Goal: Task Accomplishment & Management: Use online tool/utility

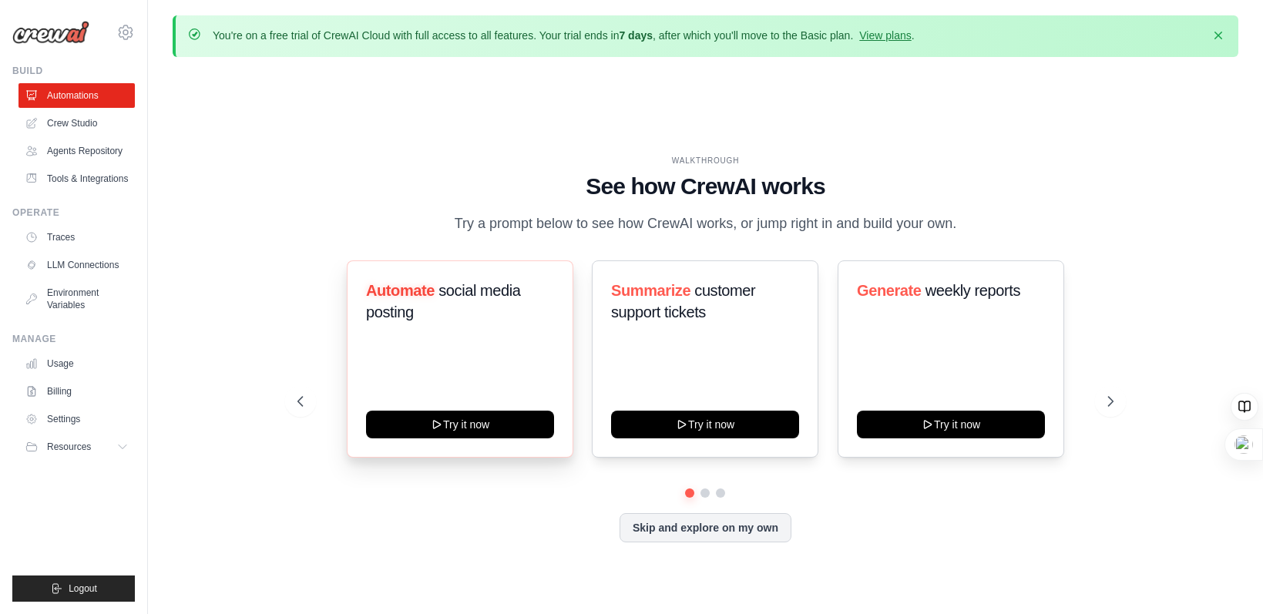
click at [488, 320] on h3 "Automate social media posting" at bounding box center [460, 301] width 188 height 43
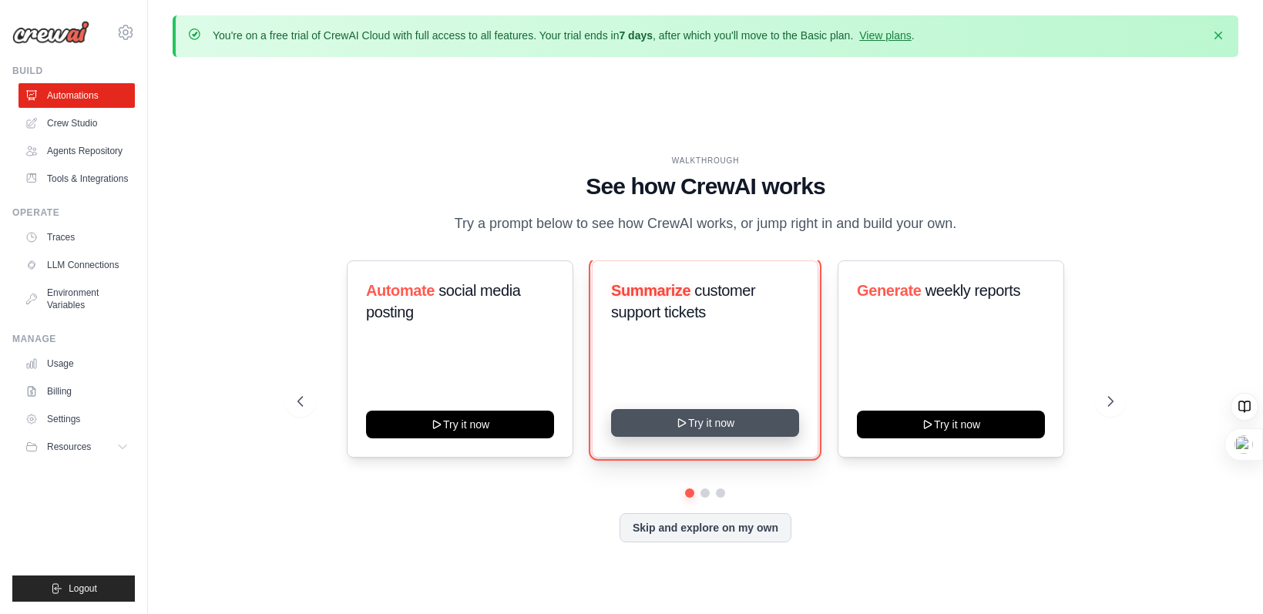
click at [753, 428] on button "Try it now" at bounding box center [705, 423] width 188 height 28
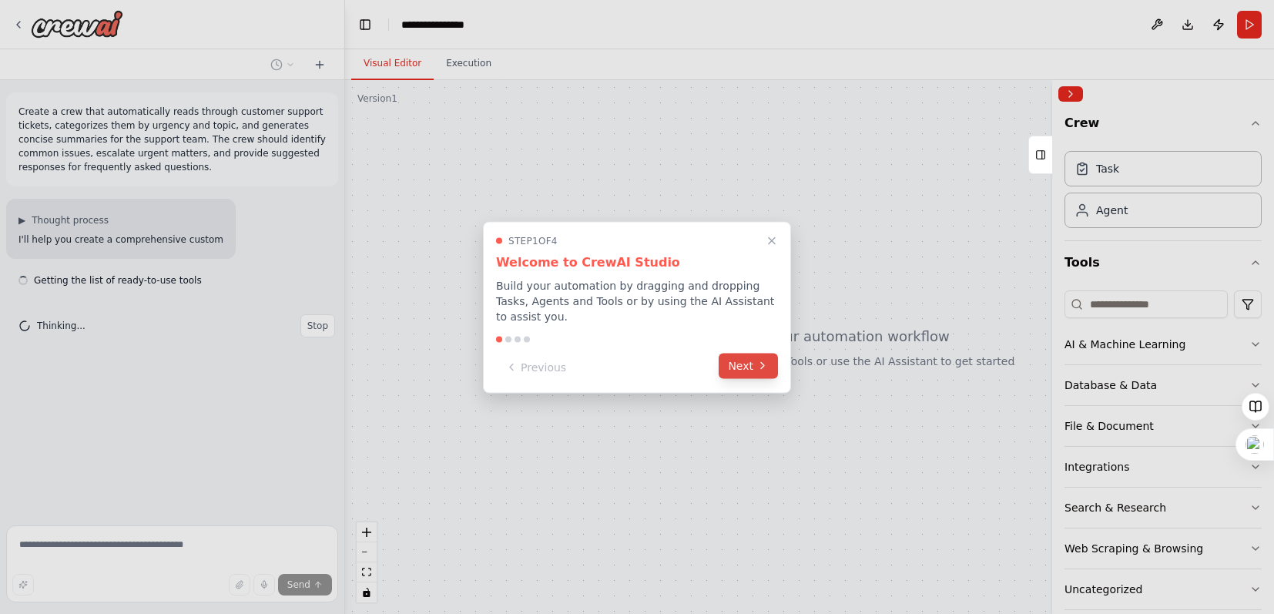
click at [742, 371] on button "Next" at bounding box center [748, 365] width 59 height 25
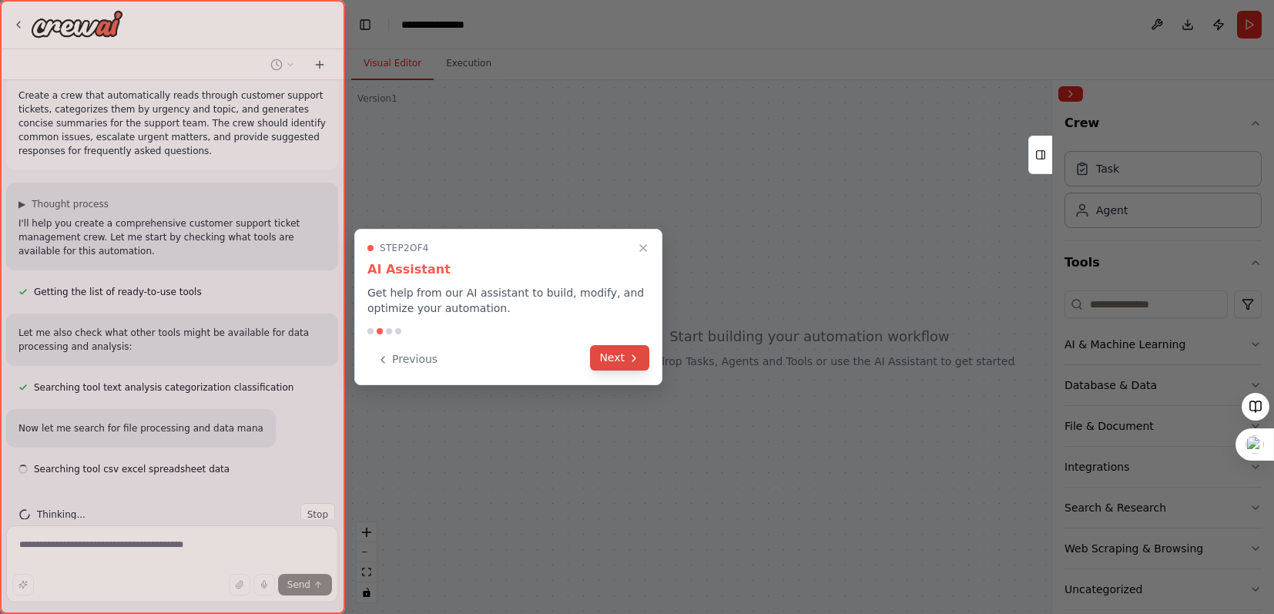
scroll to position [47, 0]
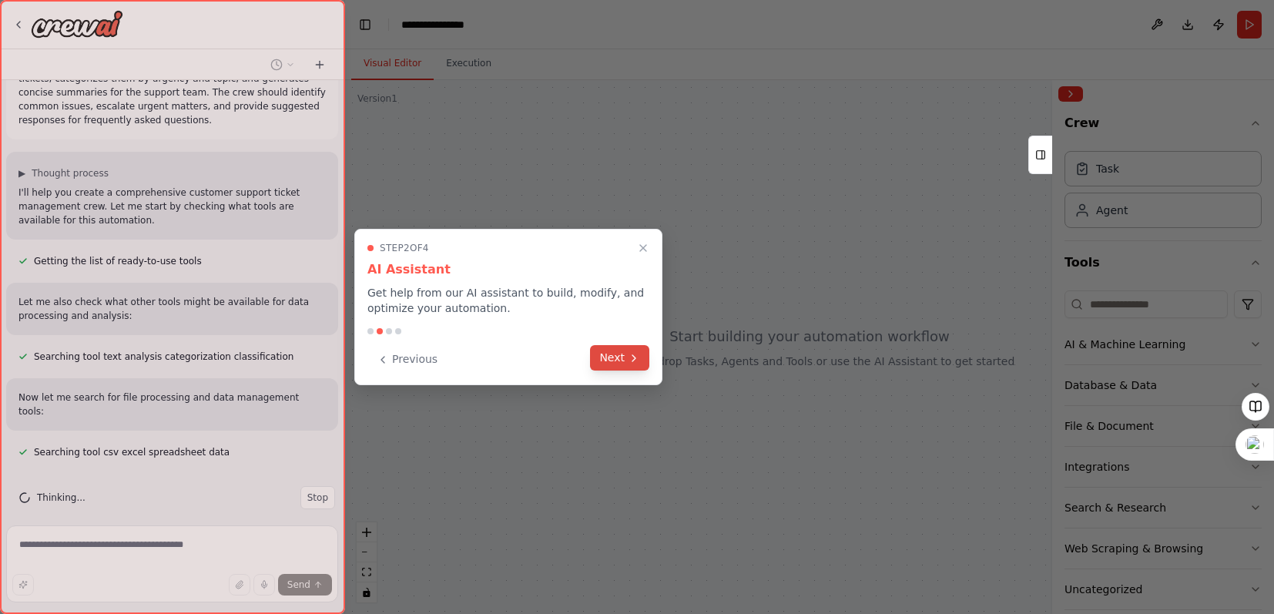
click at [617, 353] on button "Next" at bounding box center [619, 357] width 59 height 25
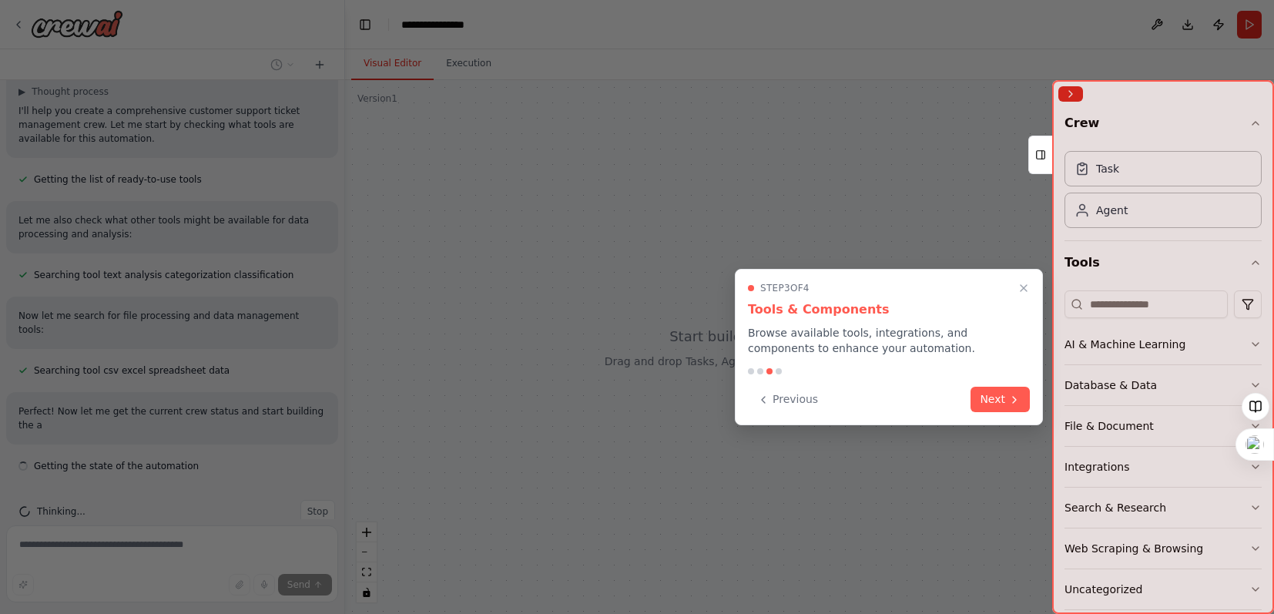
scroll to position [143, 0]
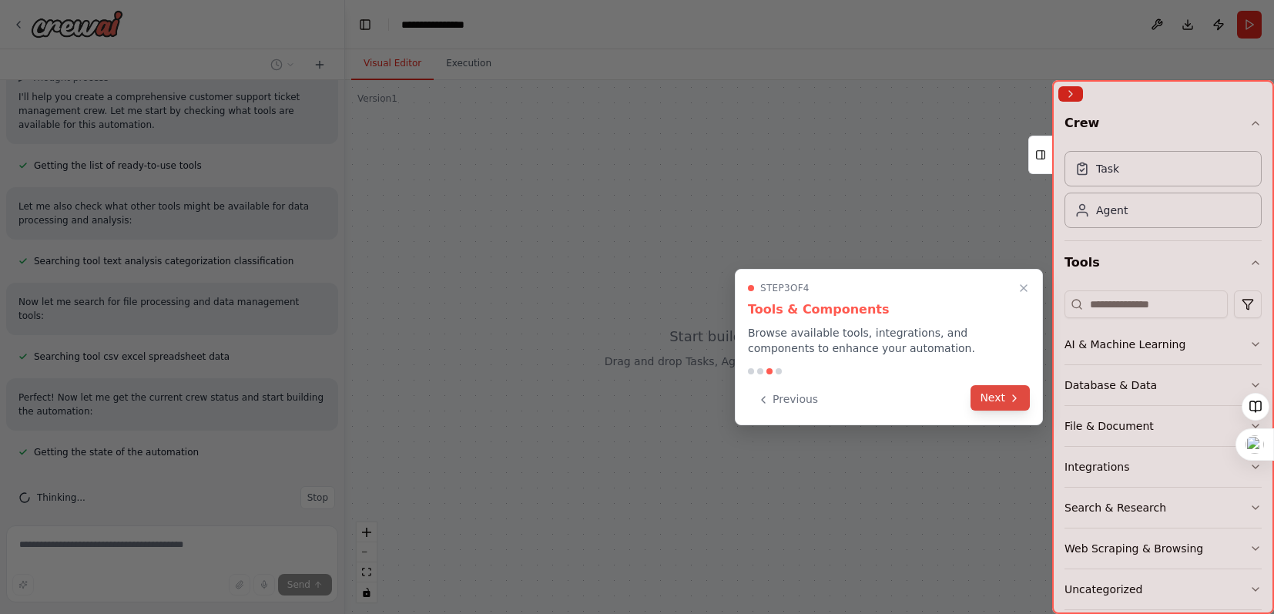
click at [1002, 401] on button "Next" at bounding box center [1000, 397] width 59 height 25
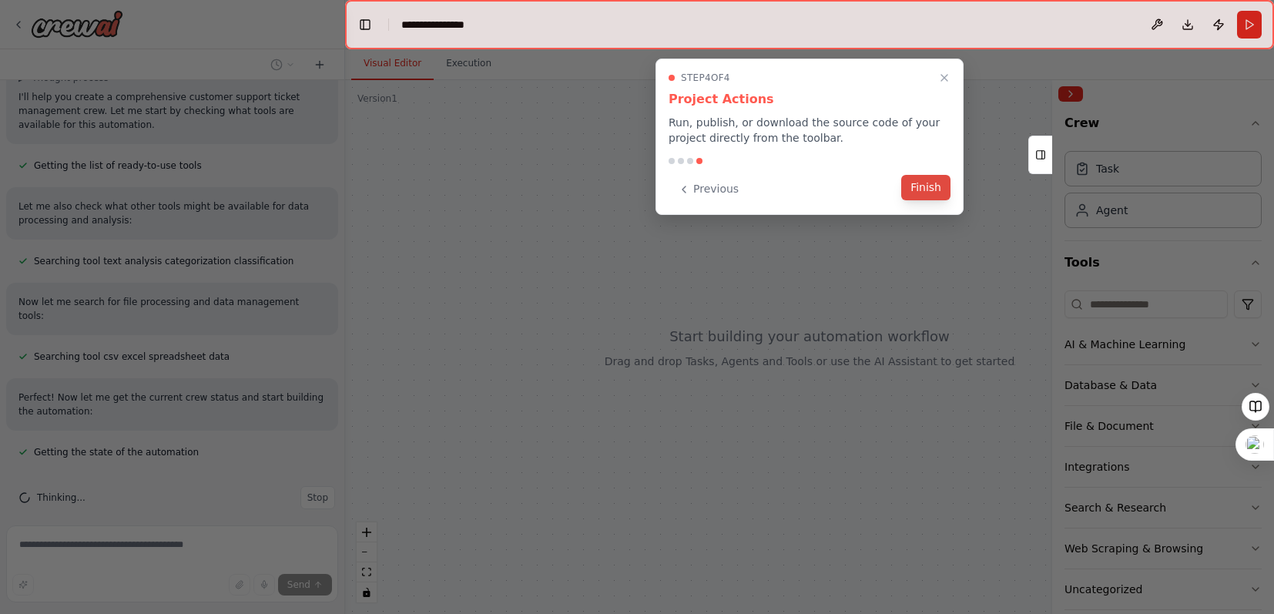
click at [934, 185] on button "Finish" at bounding box center [925, 187] width 49 height 25
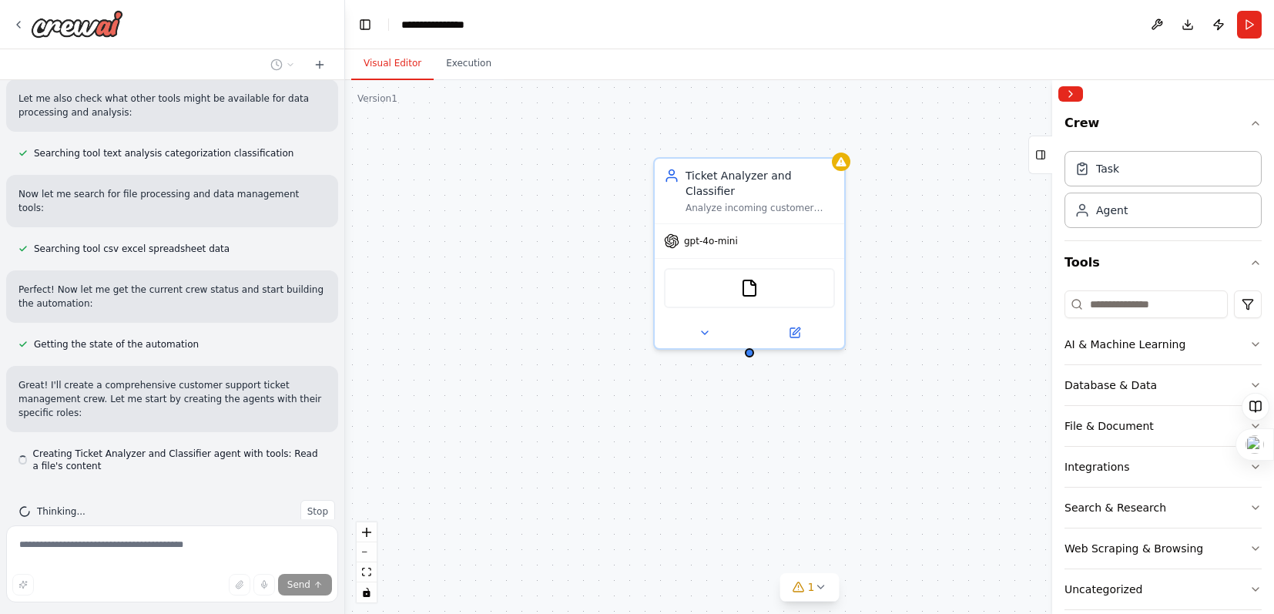
scroll to position [264, 0]
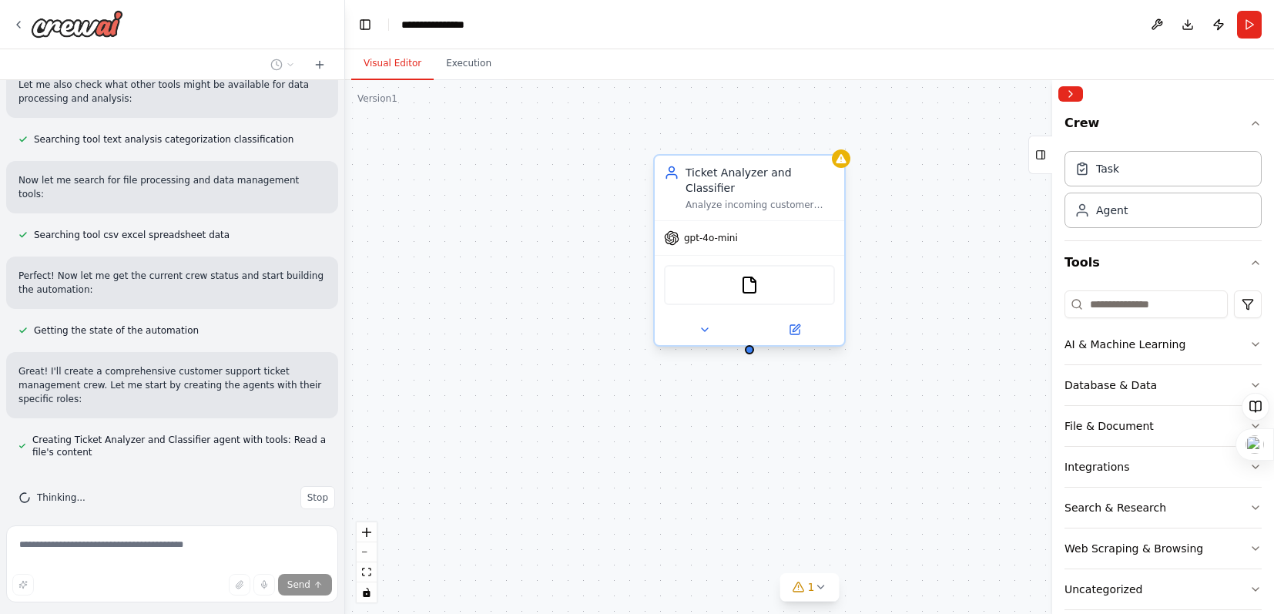
click at [733, 295] on div "FileReadTool" at bounding box center [749, 285] width 171 height 40
click at [720, 331] on button at bounding box center [704, 329] width 87 height 18
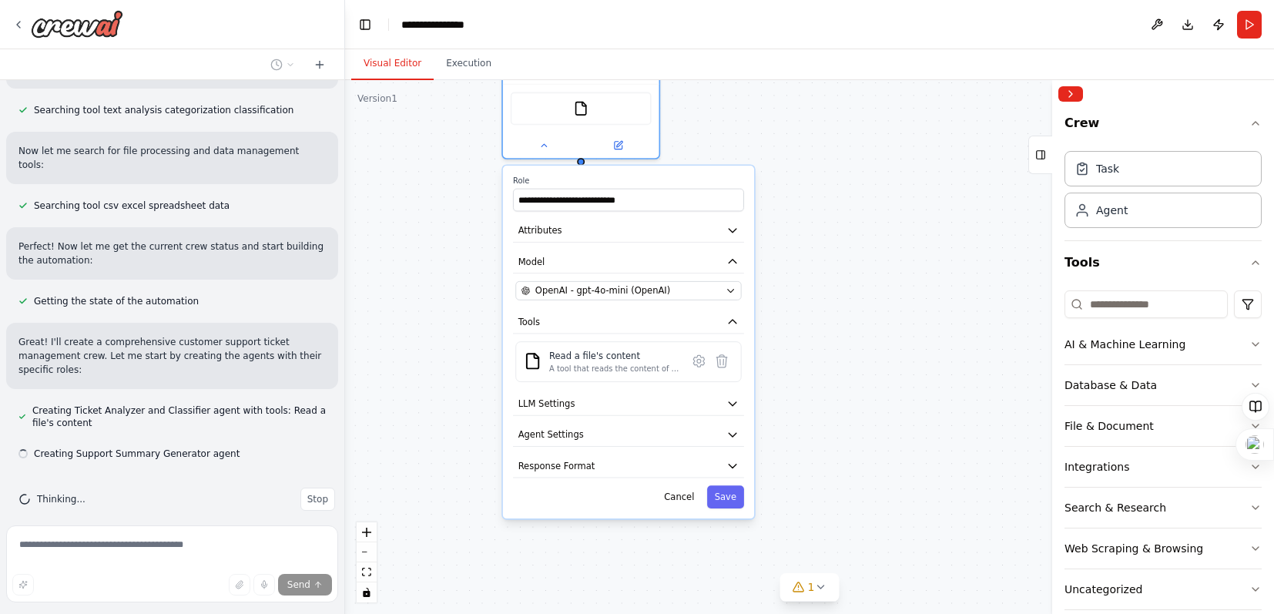
scroll to position [295, 0]
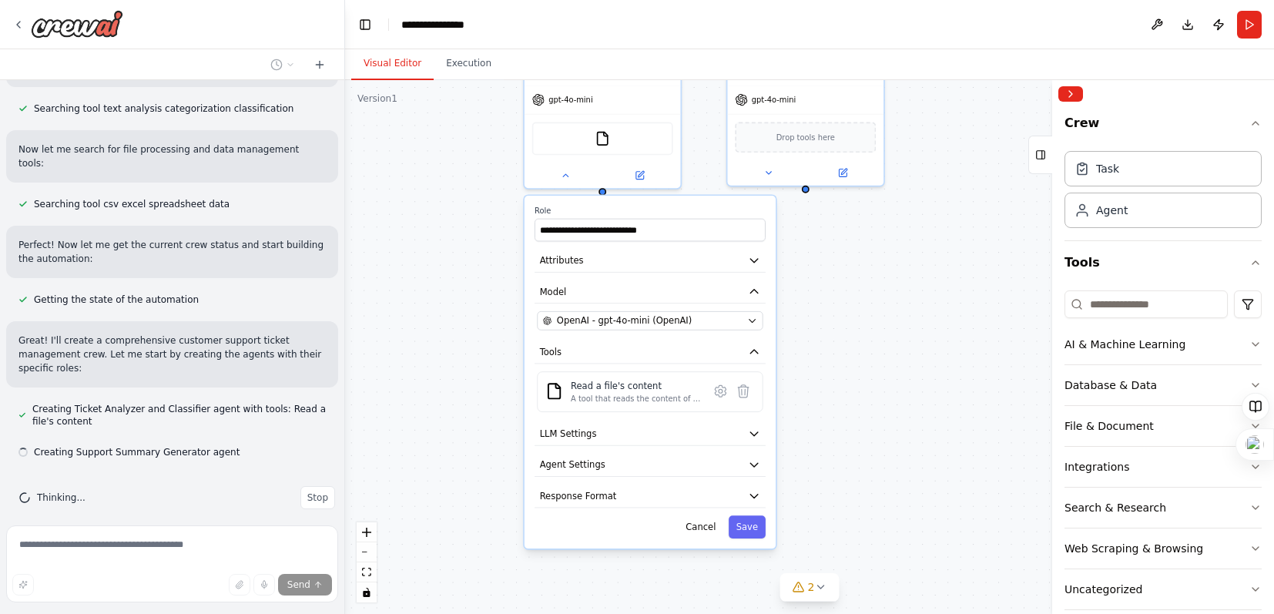
drag, startPoint x: 957, startPoint y: 266, endPoint x: 794, endPoint y: 70, distance: 254.4
click at [814, 99] on div "**********" at bounding box center [809, 347] width 929 height 534
click at [828, 312] on div "**********" at bounding box center [809, 347] width 929 height 534
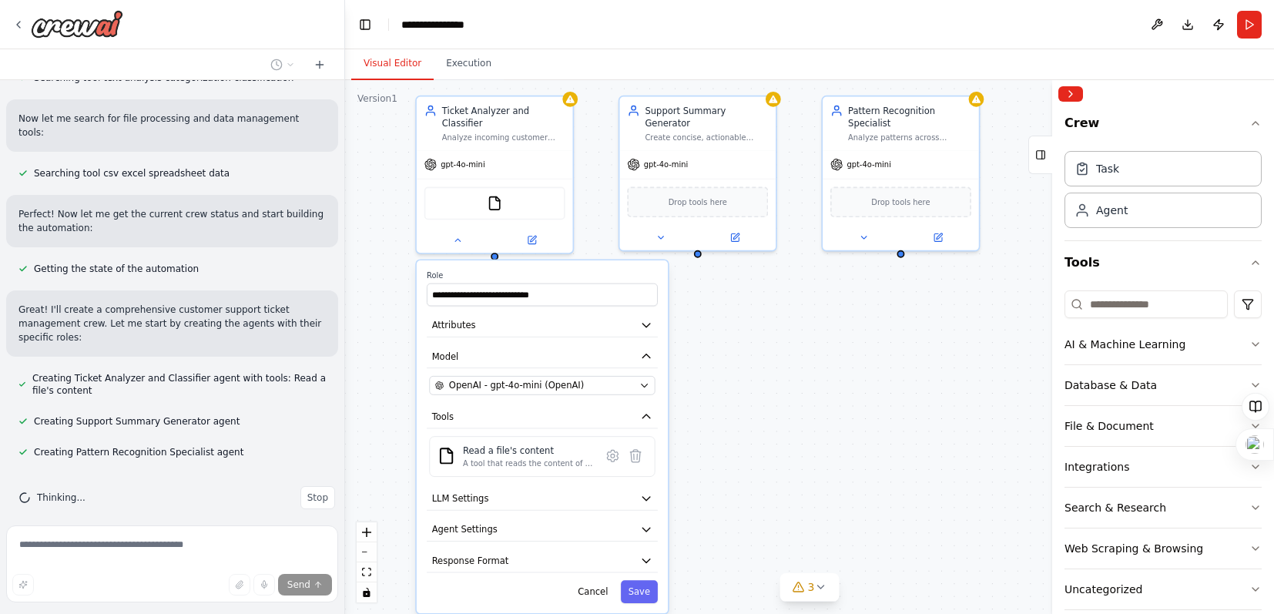
drag, startPoint x: 911, startPoint y: 243, endPoint x: 803, endPoint y: 307, distance: 125.8
click at [803, 307] on div "**********" at bounding box center [809, 347] width 929 height 534
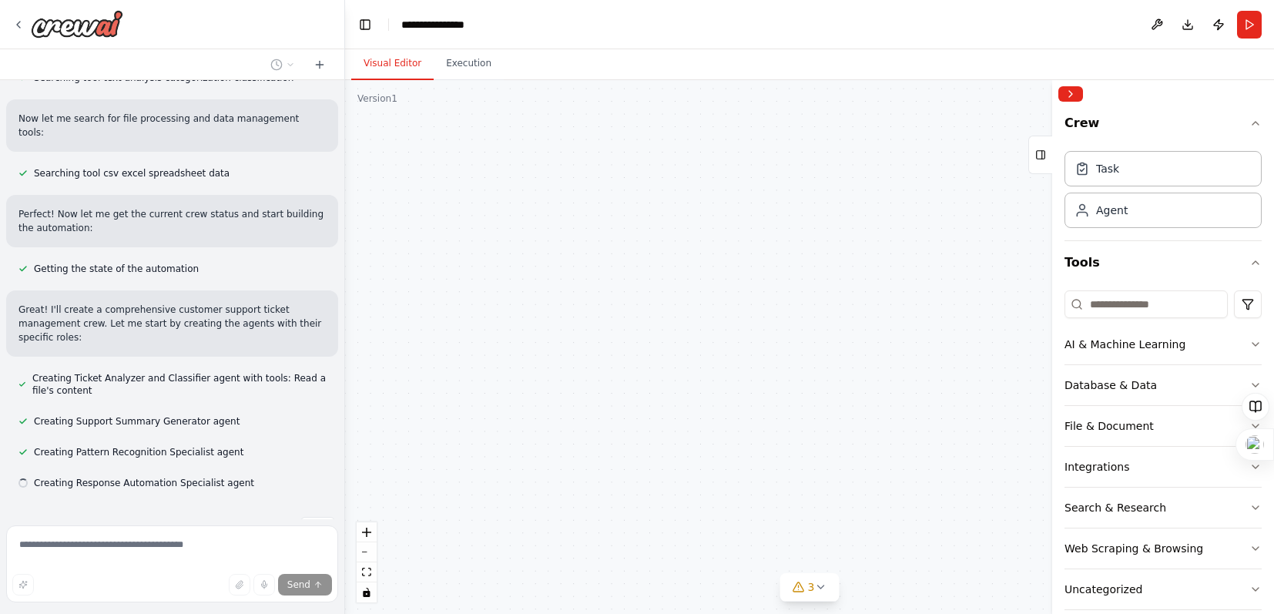
scroll to position [357, 0]
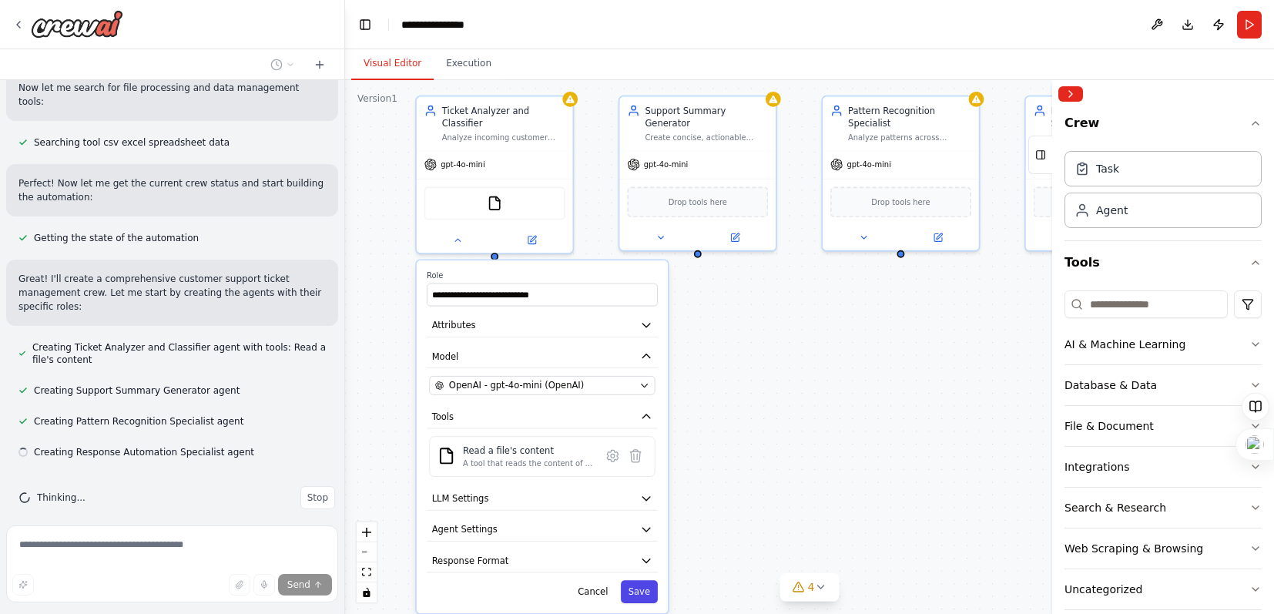
click at [646, 593] on button "Save" at bounding box center [639, 591] width 37 height 23
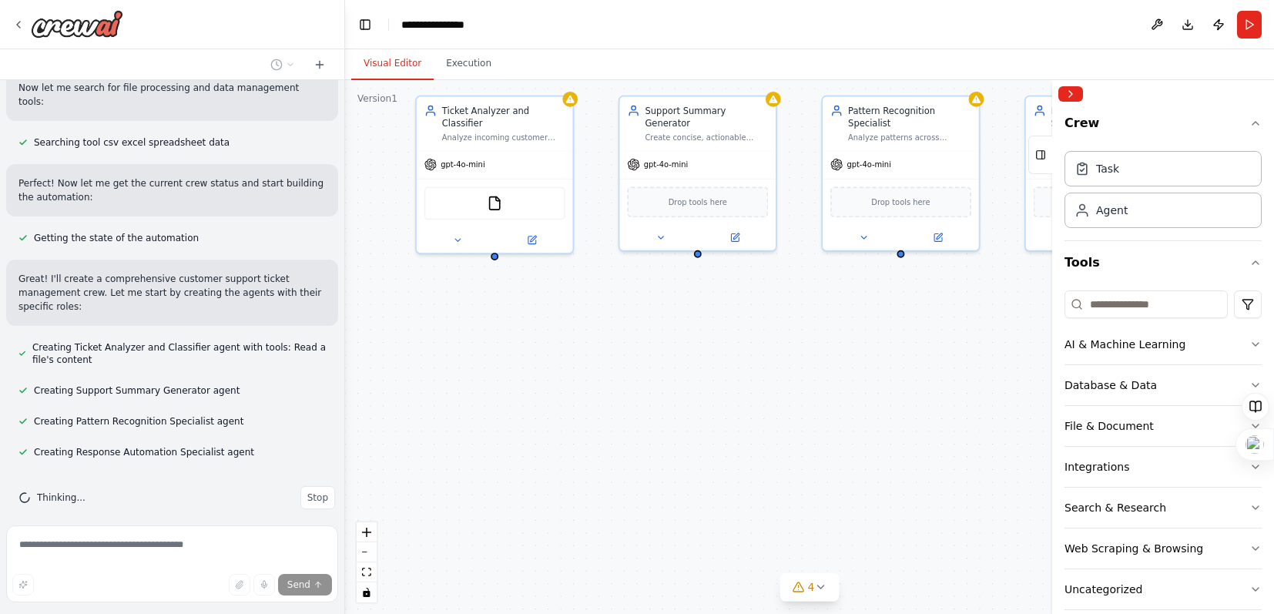
click at [495, 263] on div "Ticket Analyzer and Classifier Analyze incoming customer support tickets from {…" at bounding box center [809, 347] width 929 height 534
click at [495, 260] on div "Ticket Analyzer and Classifier Analyze incoming customer support tickets from {…" at bounding box center [809, 347] width 929 height 534
click at [495, 256] on div at bounding box center [495, 254] width 8 height 8
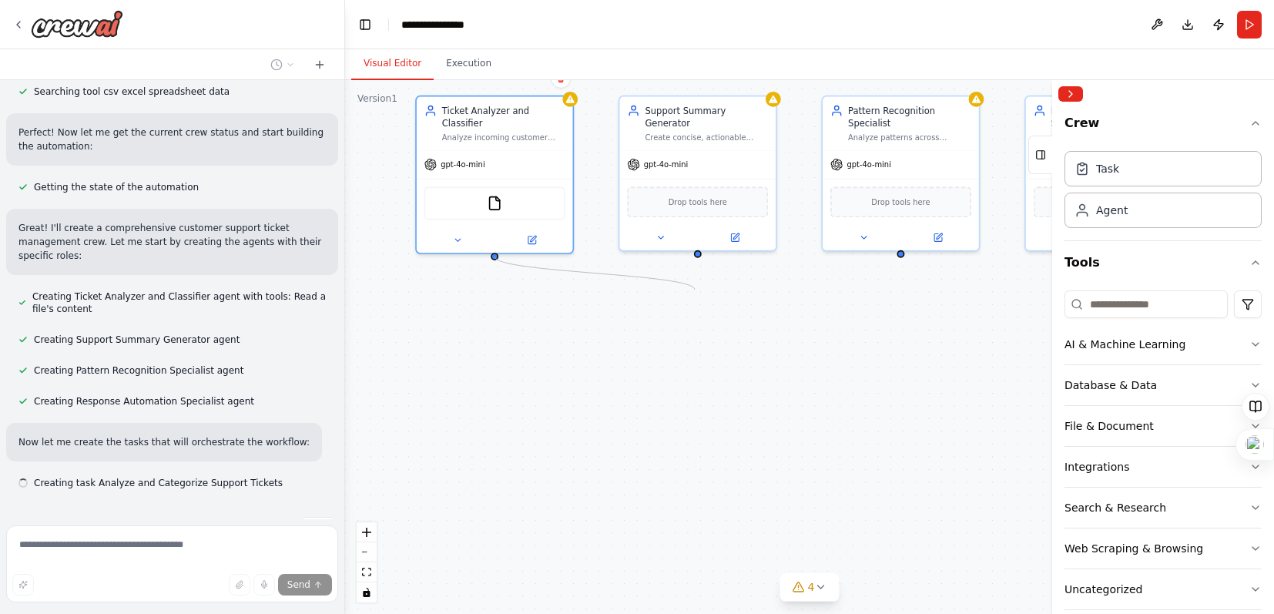
scroll to position [438, 0]
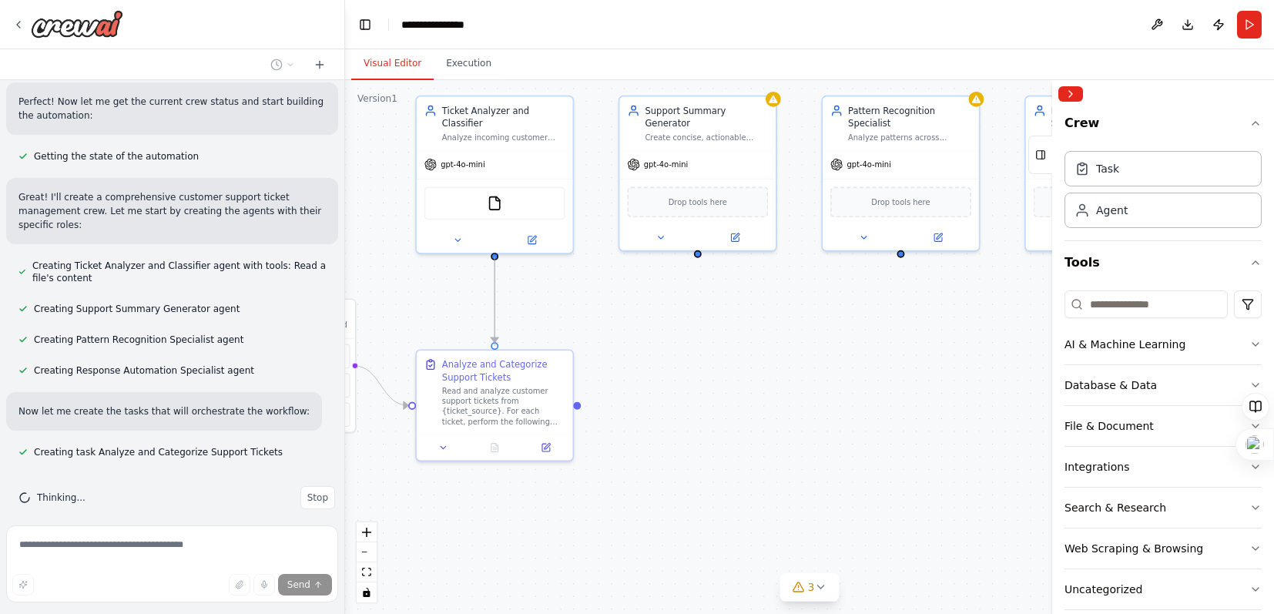
drag, startPoint x: 495, startPoint y: 256, endPoint x: 499, endPoint y: 346, distance: 90.2
click at [499, 346] on div ".deletable-edge-delete-btn { width: 20px; height: 20px; border: 0px solid #ffff…" at bounding box center [809, 347] width 929 height 534
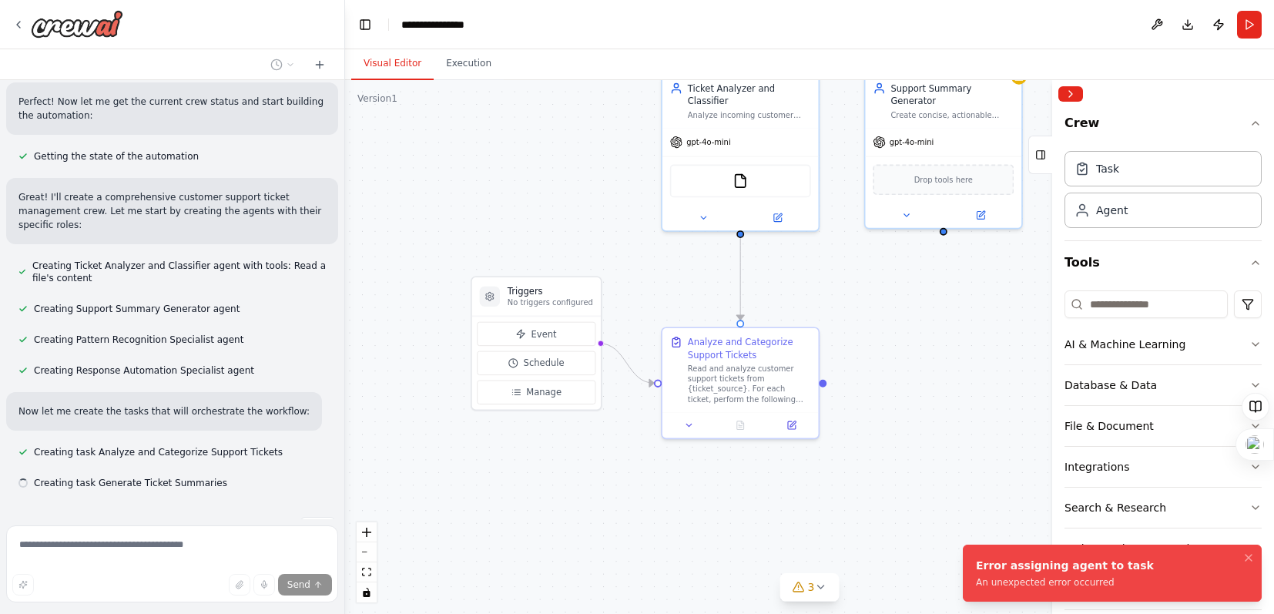
scroll to position [469, 0]
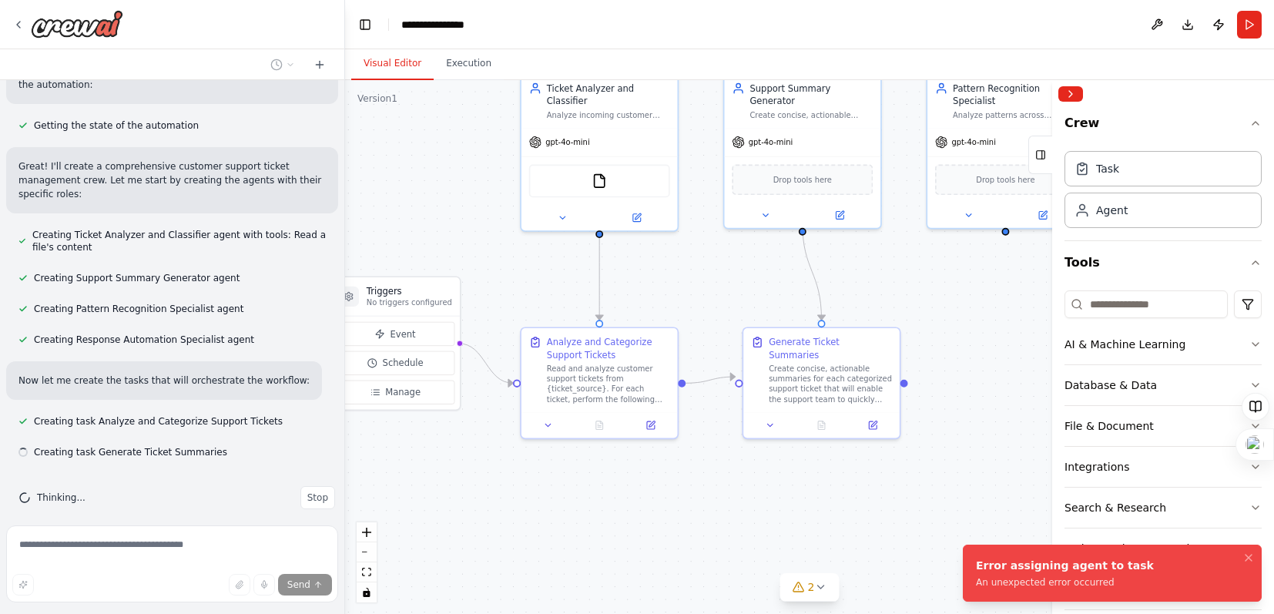
drag, startPoint x: 609, startPoint y: 334, endPoint x: 713, endPoint y: 312, distance: 107.1
click at [713, 312] on div ".deletable-edge-delete-btn { width: 20px; height: 20px; border: 0px solid #ffff…" at bounding box center [809, 347] width 929 height 534
click at [445, 369] on button "Schedule" at bounding box center [395, 363] width 119 height 24
select select "******"
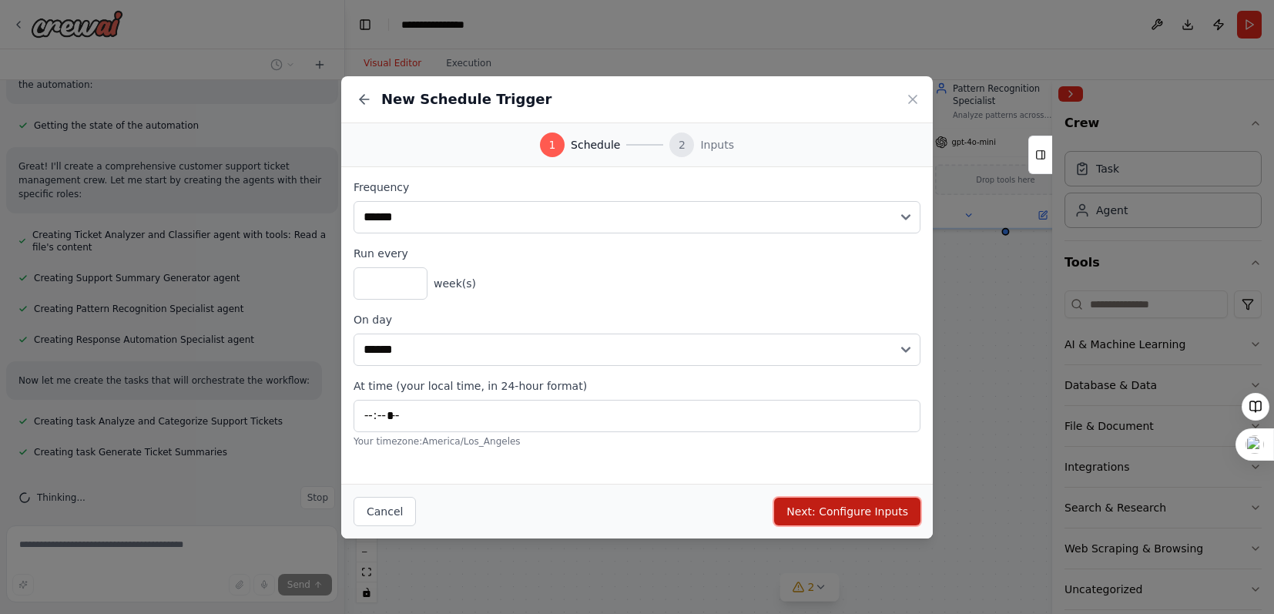
click at [833, 516] on button "Next: Configure Inputs" at bounding box center [847, 512] width 146 height 28
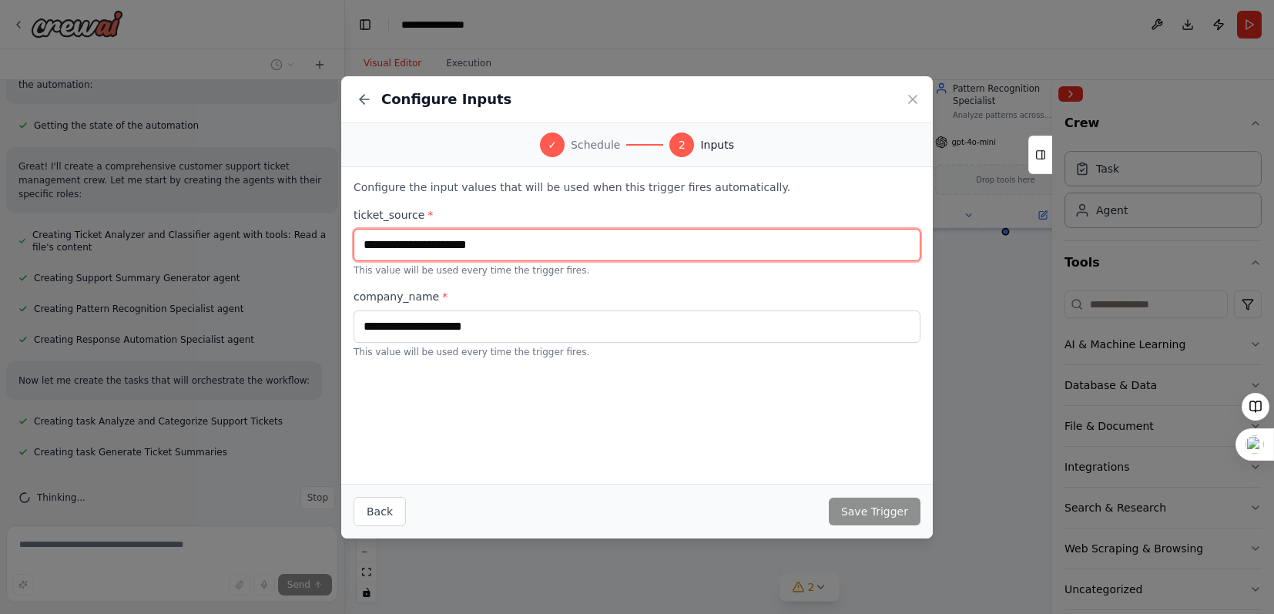
click at [462, 247] on input "text" at bounding box center [637, 245] width 567 height 32
click at [541, 235] on input "text" at bounding box center [637, 245] width 567 height 32
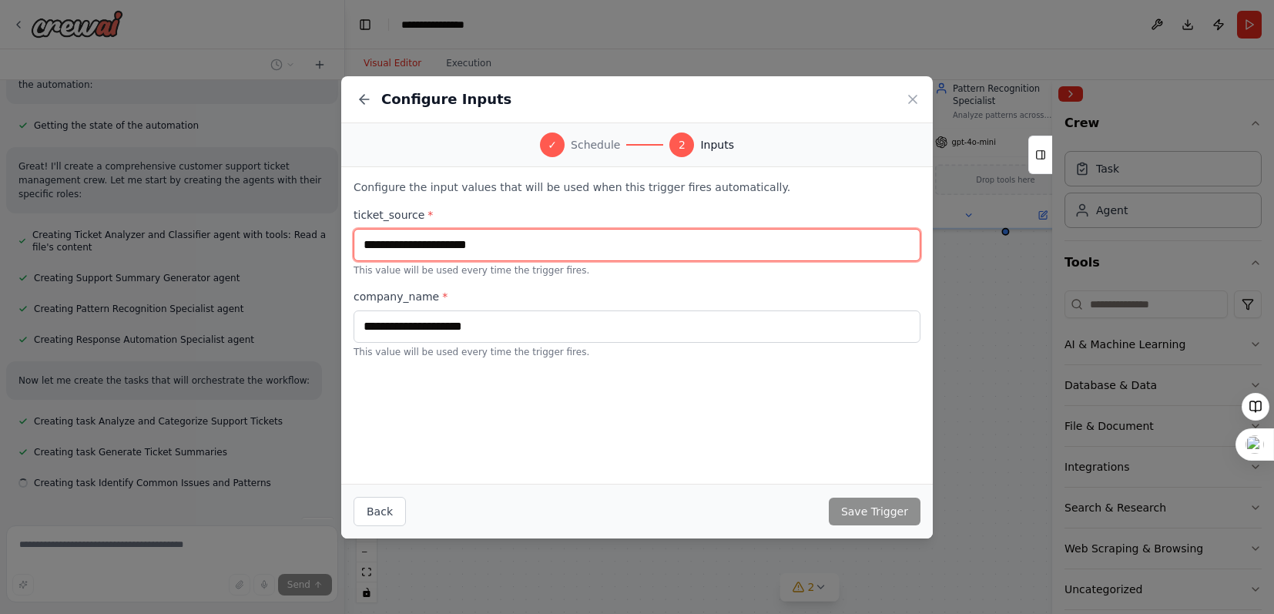
scroll to position [500, 0]
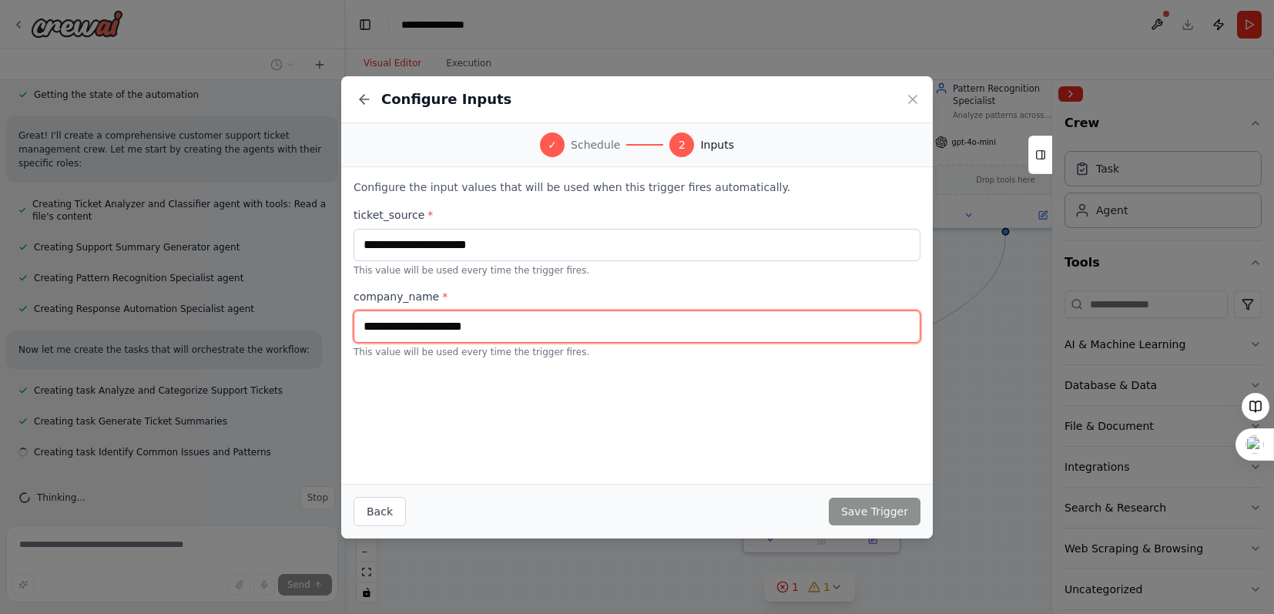
click at [444, 326] on input "text" at bounding box center [637, 326] width 567 height 32
type input "****"
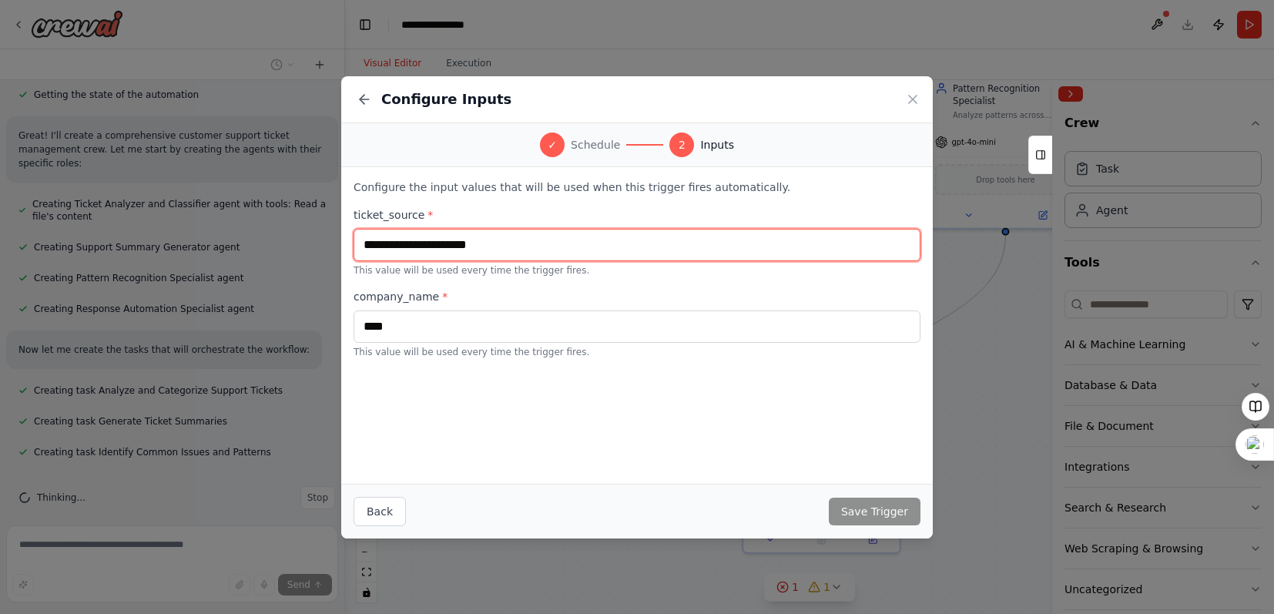
click at [549, 247] on input "text" at bounding box center [637, 245] width 567 height 32
click at [454, 250] on input "text" at bounding box center [637, 245] width 567 height 32
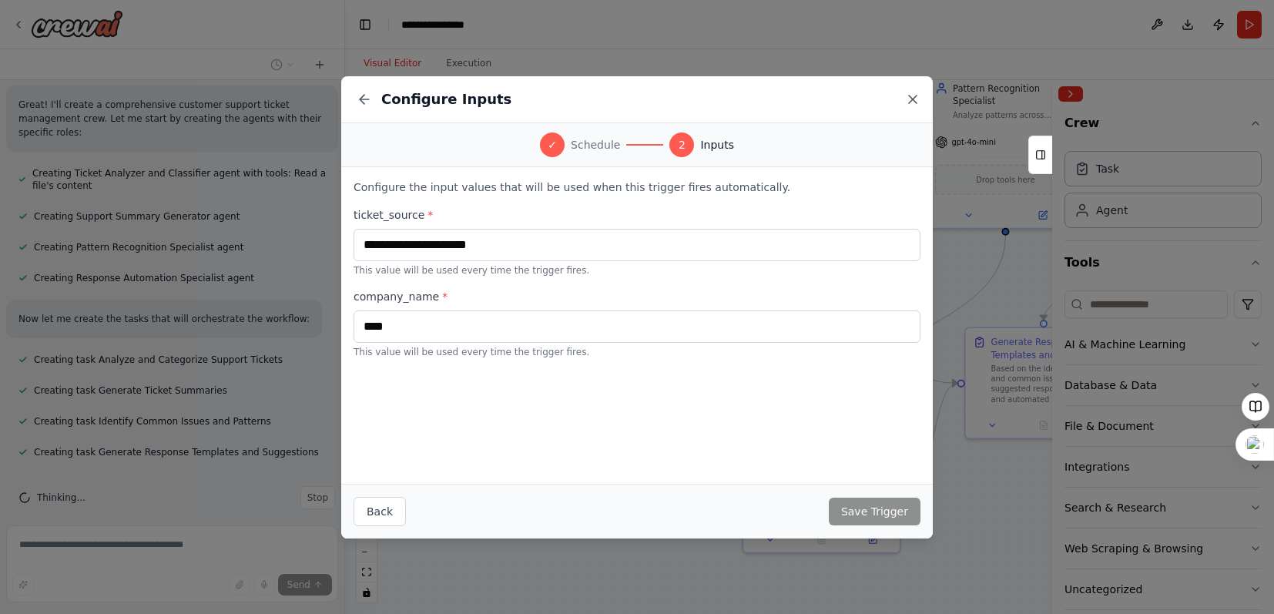
click at [917, 100] on icon at bounding box center [912, 99] width 15 height 15
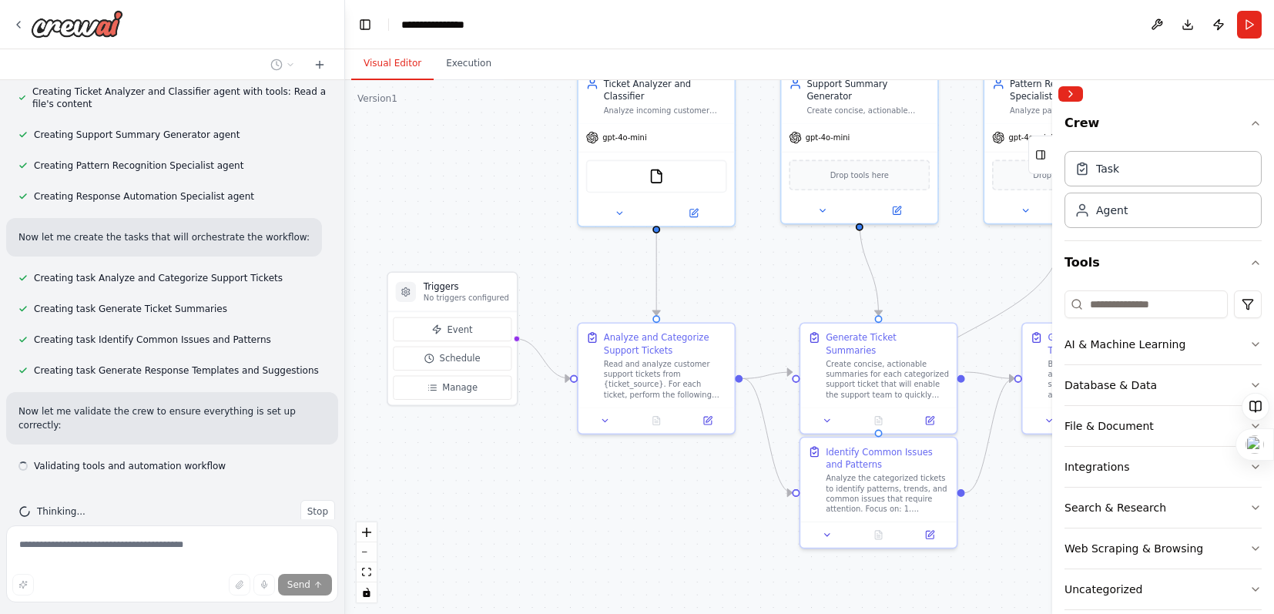
scroll to position [626, 0]
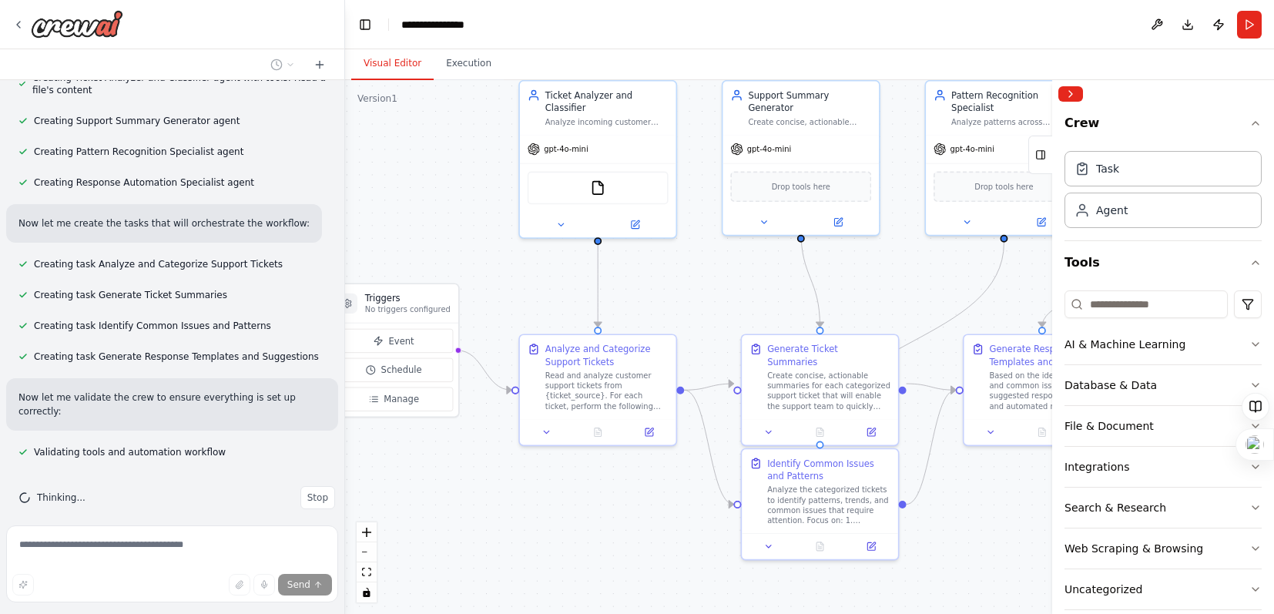
click at [731, 292] on div ".deletable-edge-delete-btn { width: 20px; height: 20px; border: 0px solid #ffff…" at bounding box center [809, 347] width 929 height 534
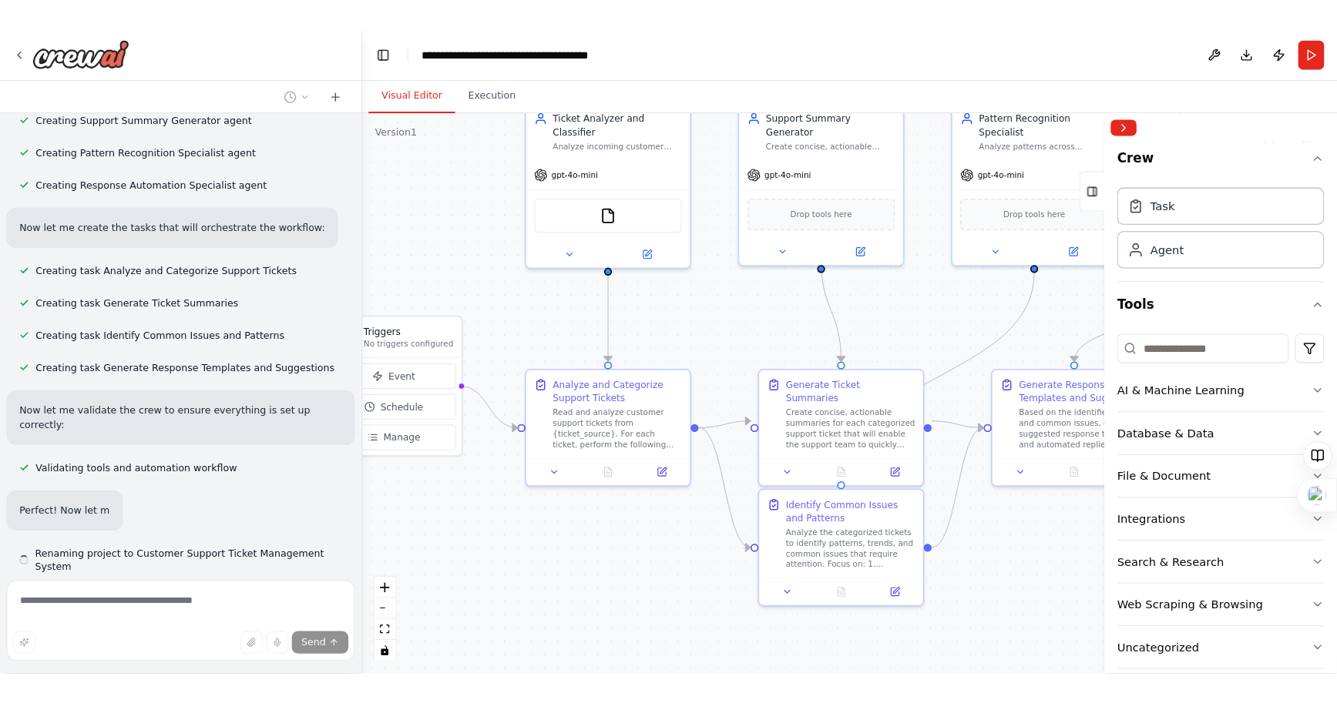
scroll to position [663, 0]
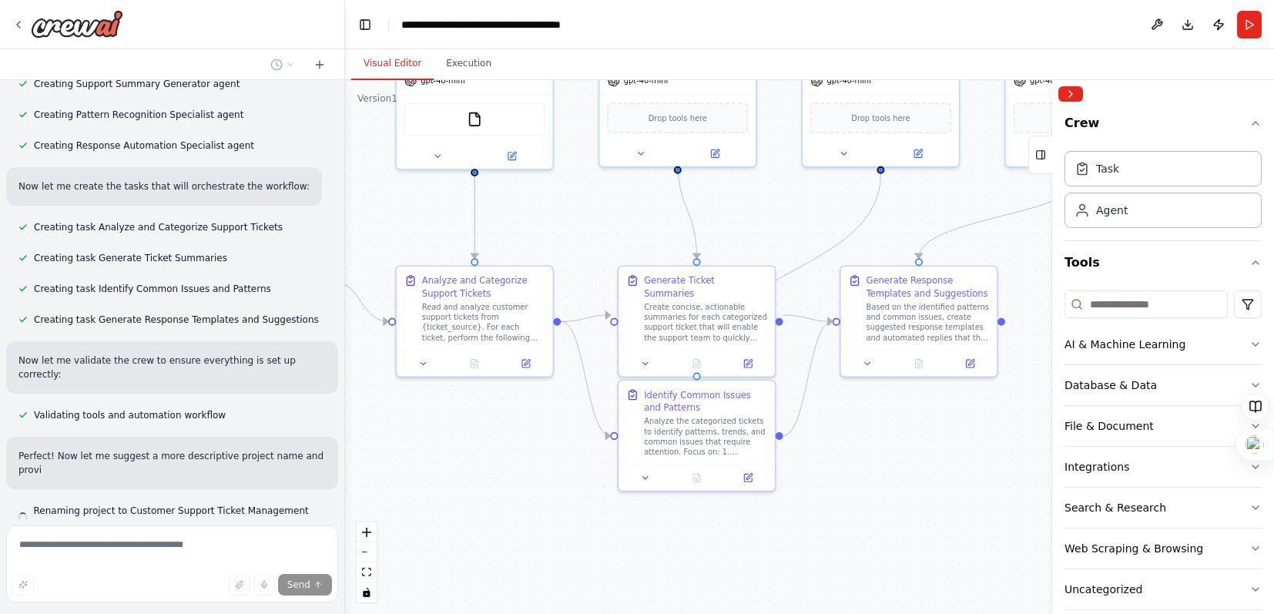
drag, startPoint x: 740, startPoint y: 286, endPoint x: 616, endPoint y: 217, distance: 141.1
click at [616, 217] on div ".deletable-edge-delete-btn { width: 20px; height: 20px; border: 0px solid #ffff…" at bounding box center [809, 347] width 929 height 534
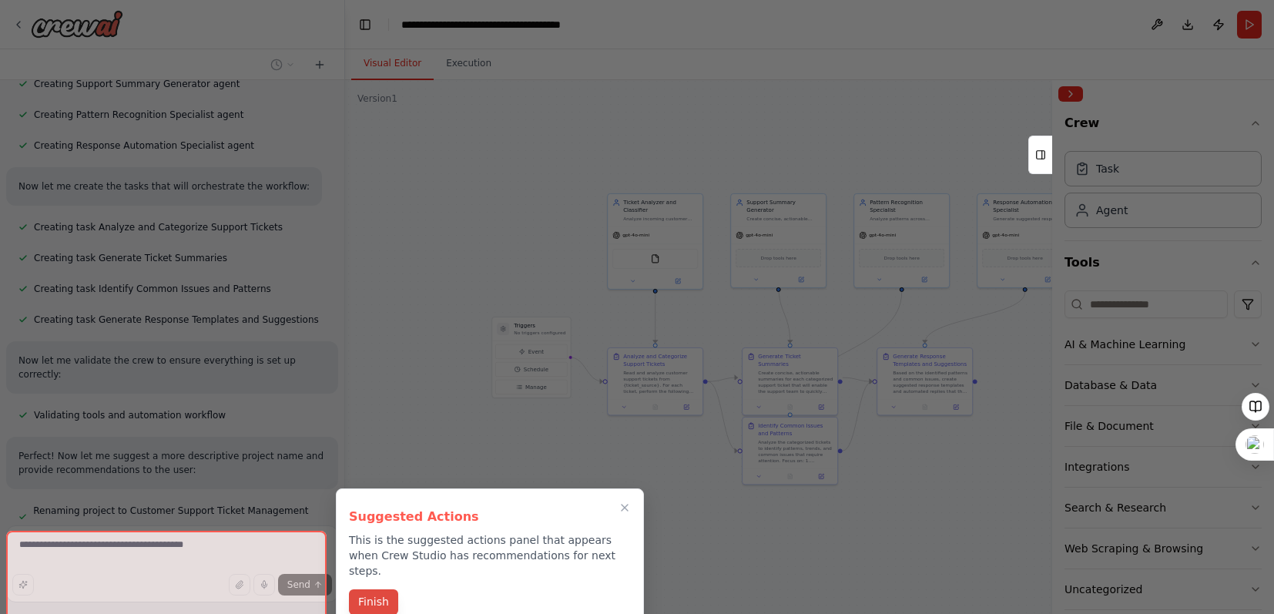
click at [388, 593] on button "Finish" at bounding box center [373, 601] width 49 height 25
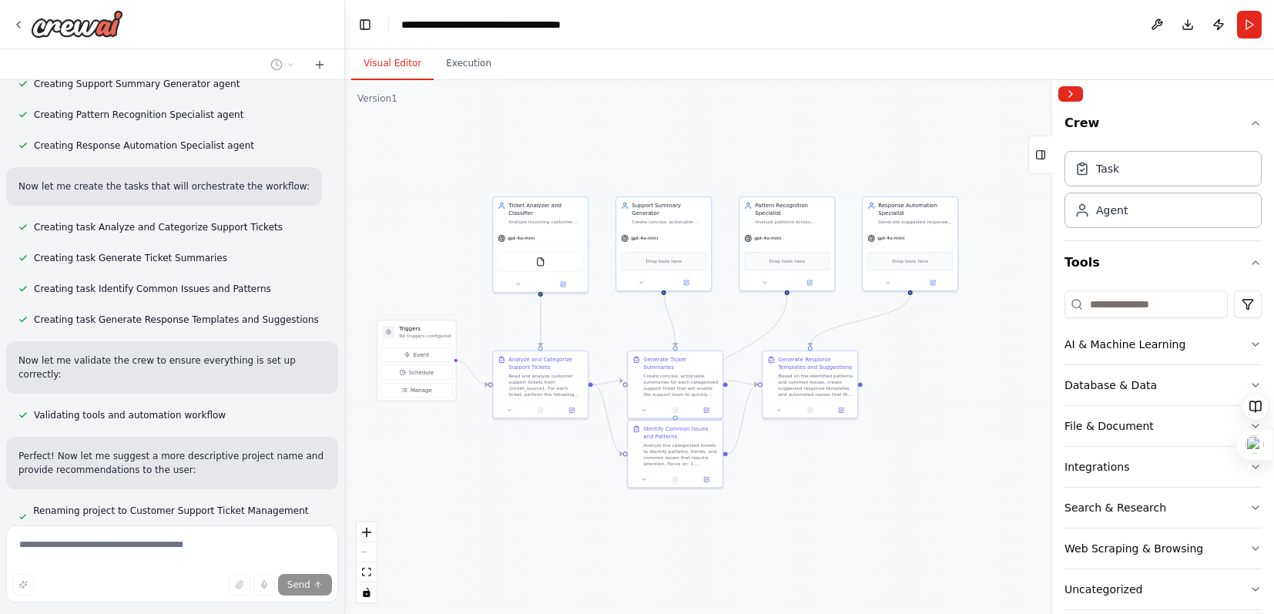
drag, startPoint x: 887, startPoint y: 529, endPoint x: 772, endPoint y: 532, distance: 114.8
click at [772, 532] on div ".deletable-edge-delete-btn { width: 20px; height: 20px; border: 0px solid #ffff…" at bounding box center [809, 347] width 929 height 534
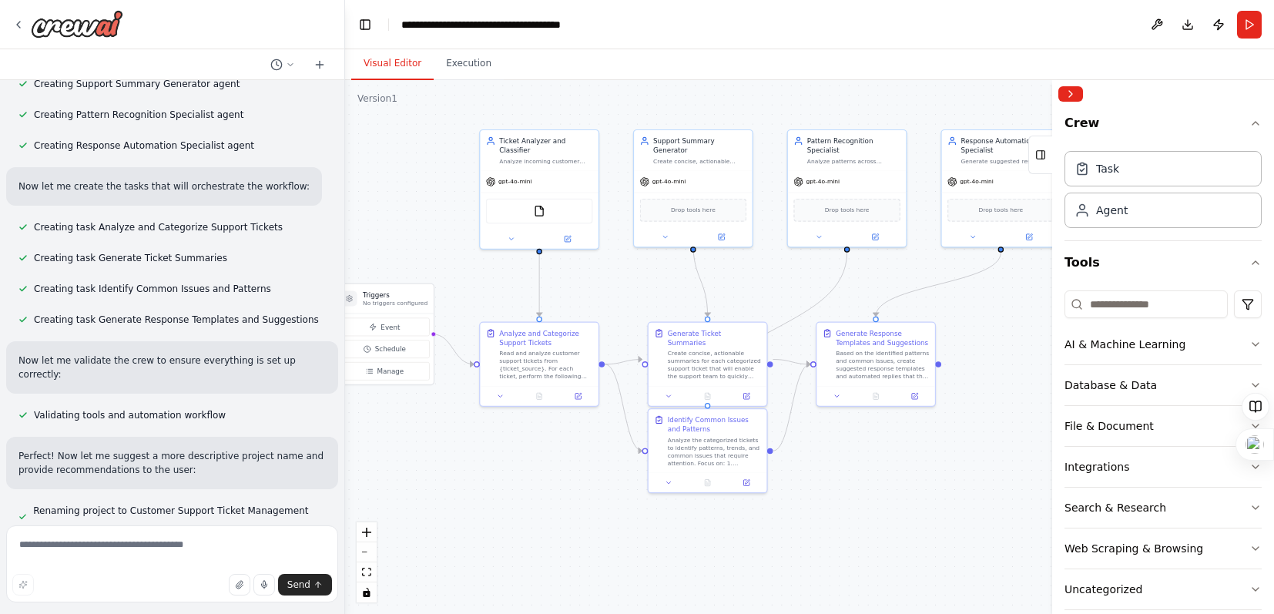
drag, startPoint x: 748, startPoint y: 530, endPoint x: 804, endPoint y: 546, distance: 58.5
click at [804, 546] on div ".deletable-edge-delete-btn { width: 20px; height: 20px; border: 0px solid #ffff…" at bounding box center [809, 347] width 929 height 534
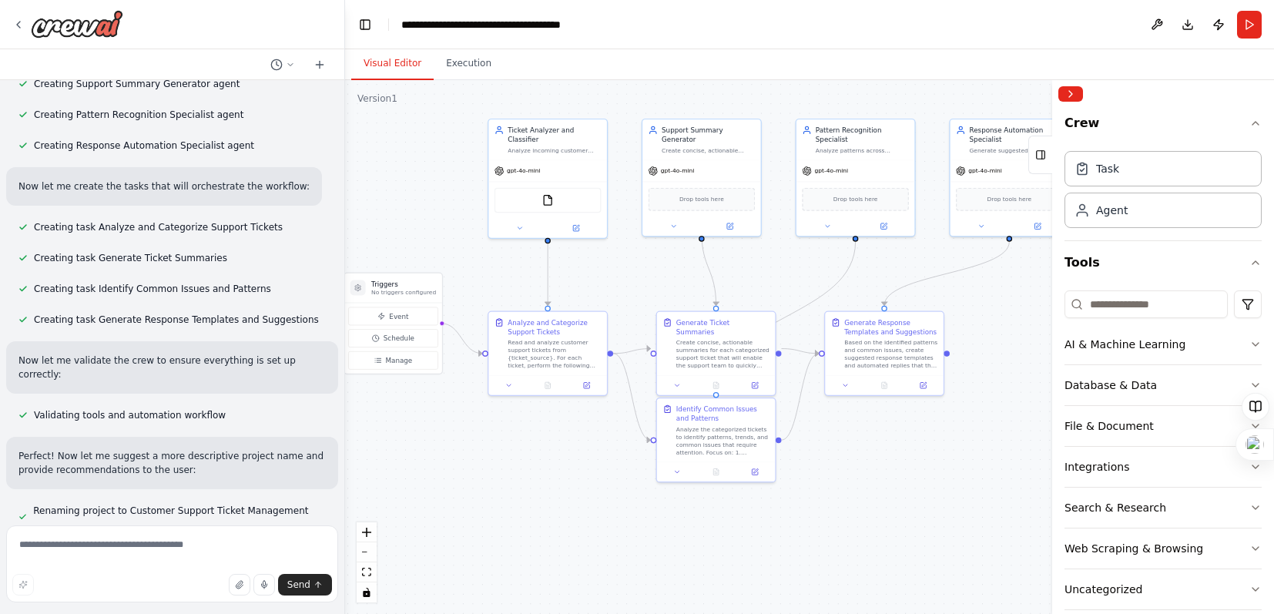
drag, startPoint x: 619, startPoint y: 296, endPoint x: 628, endPoint y: 285, distance: 13.7
click at [628, 285] on div ".deletable-edge-delete-btn { width: 20px; height: 20px; border: 0px solid #ffff…" at bounding box center [809, 347] width 929 height 534
click at [556, 361] on div "Read and analyze customer support tickets from {ticket_source}. For each ticket…" at bounding box center [554, 352] width 93 height 31
click at [552, 326] on div "Analyze and Categorize Support Tickets" at bounding box center [554, 325] width 93 height 19
click at [522, 448] on div ".deletable-edge-delete-btn { width: 20px; height: 20px; border: 0px solid #ffff…" at bounding box center [809, 347] width 929 height 534
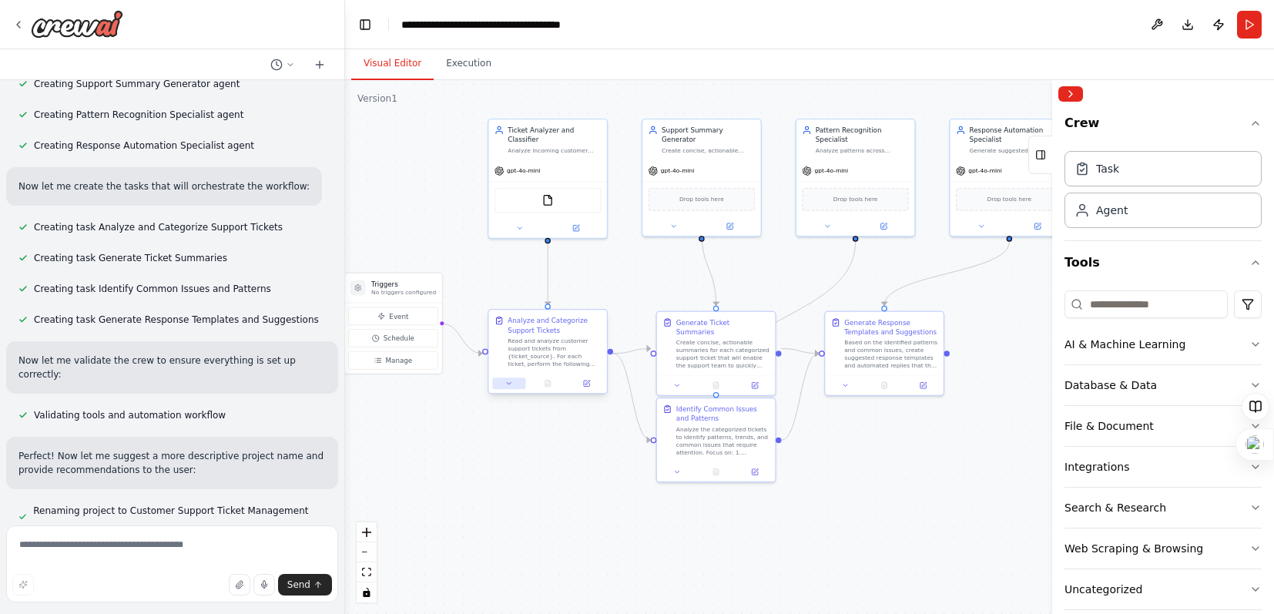
click at [518, 387] on button at bounding box center [508, 384] width 33 height 12
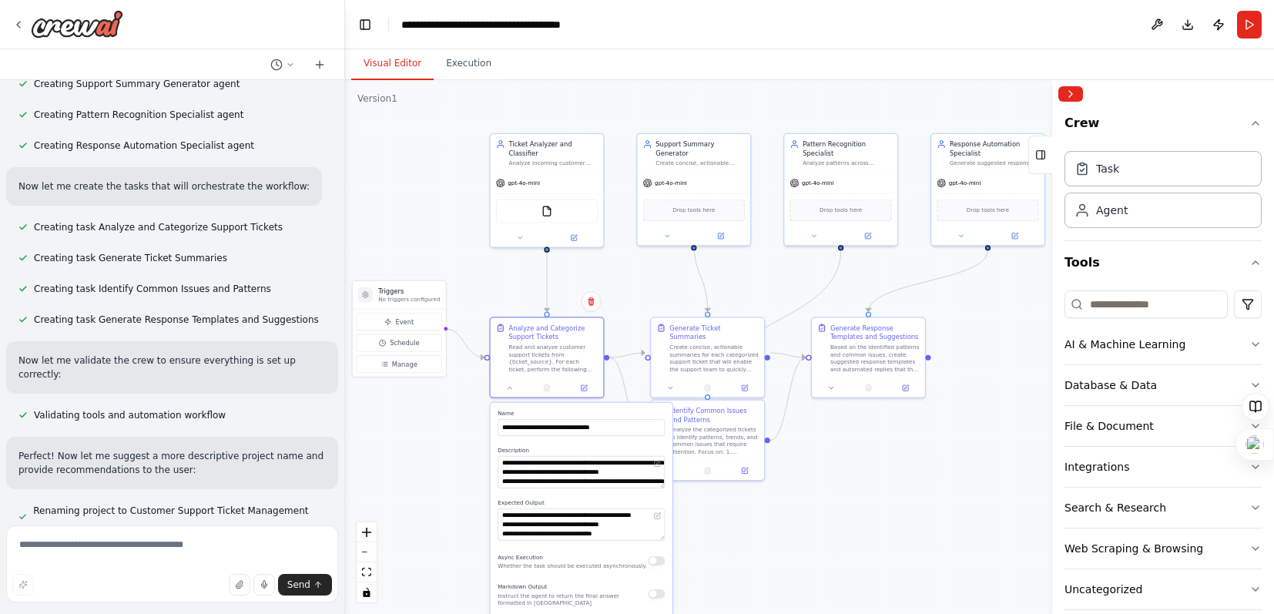
click at [845, 506] on div ".deletable-edge-delete-btn { width: 20px; height: 20px; border: 0px solid #ffff…" at bounding box center [809, 347] width 929 height 534
click at [669, 383] on icon at bounding box center [671, 387] width 8 height 8
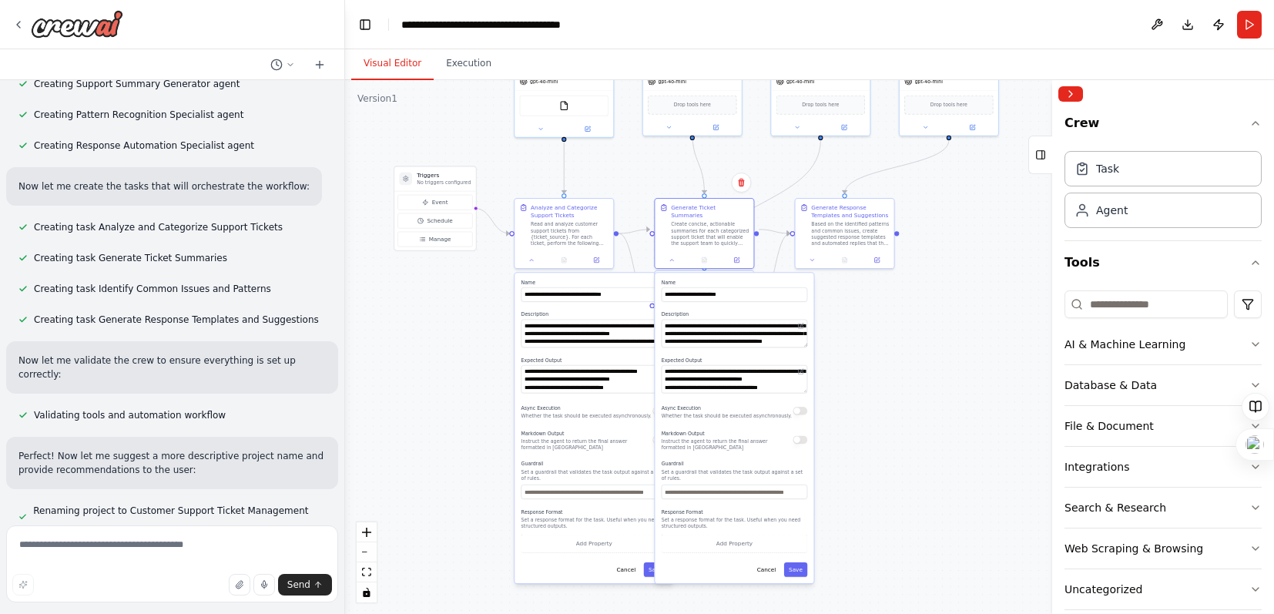
drag, startPoint x: 935, startPoint y: 476, endPoint x: 936, endPoint y: 331, distance: 144.8
click at [936, 331] on div ".deletable-edge-delete-btn { width: 20px; height: 20px; border: 0px solid #ffff…" at bounding box center [809, 347] width 929 height 534
click at [709, 488] on input "text" at bounding box center [735, 492] width 146 height 15
click at [814, 257] on icon at bounding box center [812, 258] width 6 height 6
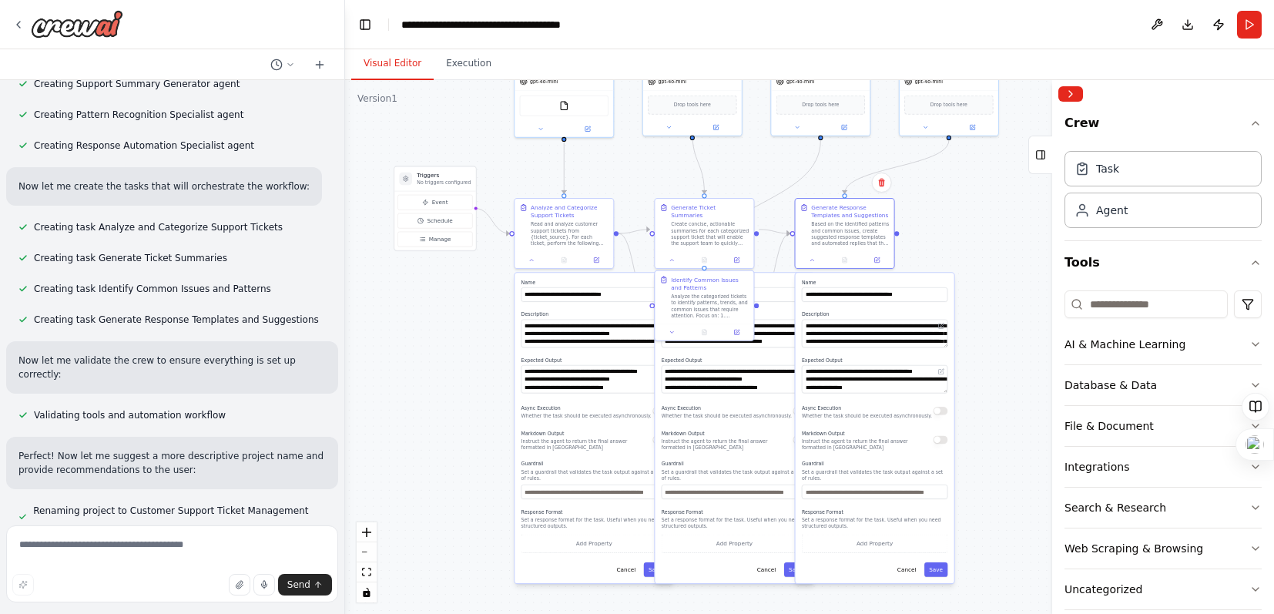
click at [1122, 322] on div "AI & Machine Learning Database & Data File & Document Integrations Search & Res…" at bounding box center [1163, 447] width 197 height 326
click at [1119, 310] on input at bounding box center [1146, 304] width 163 height 28
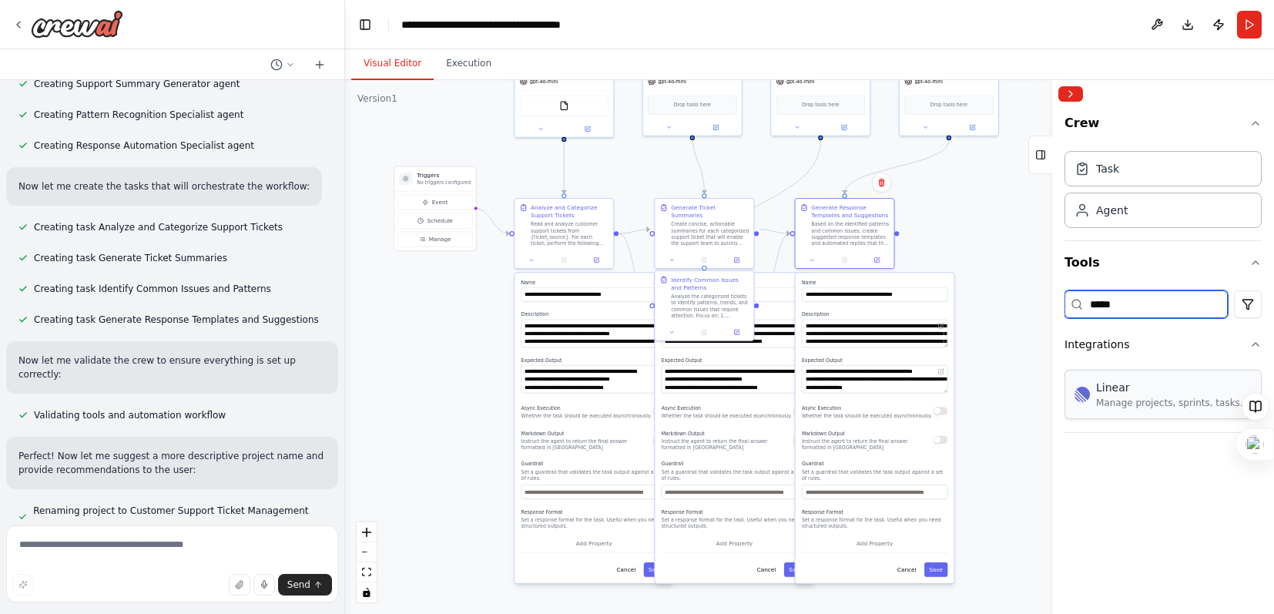
type input "*****"
click at [1103, 398] on div "Manage projects, sprints, tasks, and bug tracking in Linear" at bounding box center [1174, 403] width 156 height 12
click at [1110, 387] on div "Linear" at bounding box center [1174, 387] width 156 height 15
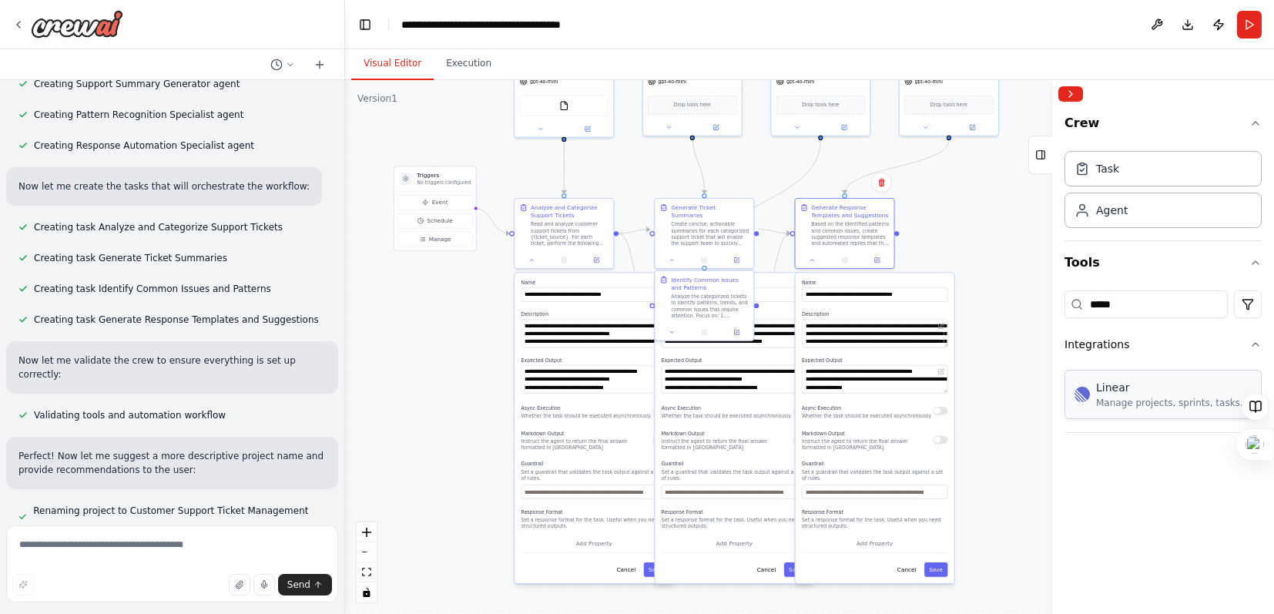
click at [1110, 387] on div "Linear" at bounding box center [1174, 387] width 156 height 15
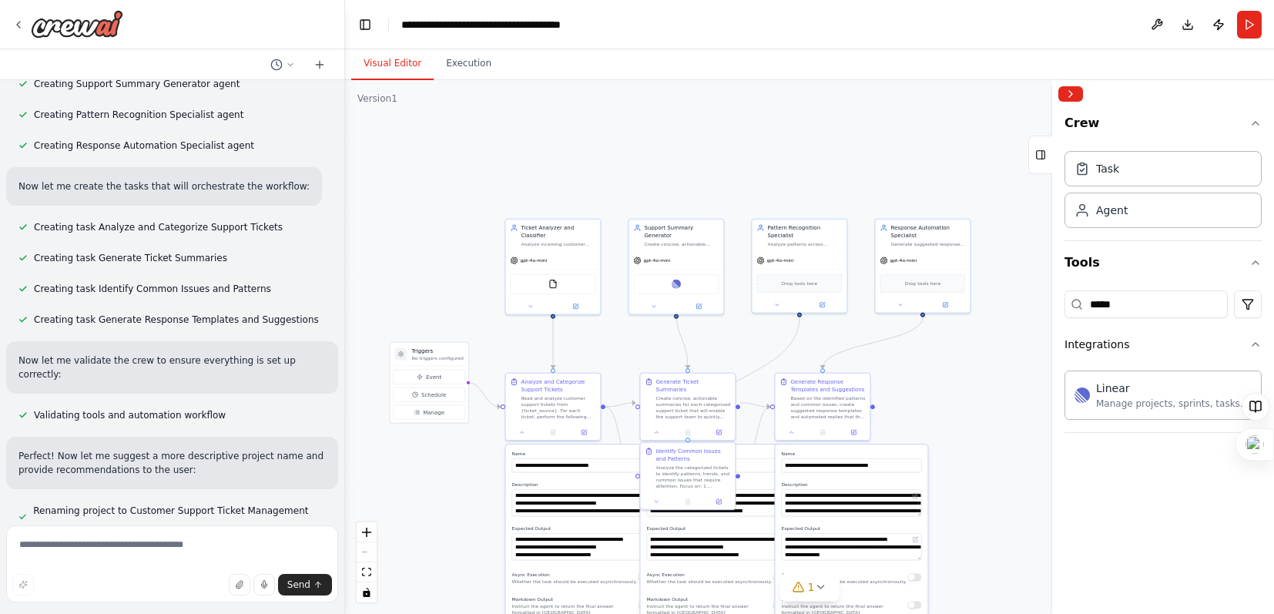
drag, startPoint x: 986, startPoint y: 230, endPoint x: 968, endPoint y: 401, distance: 171.9
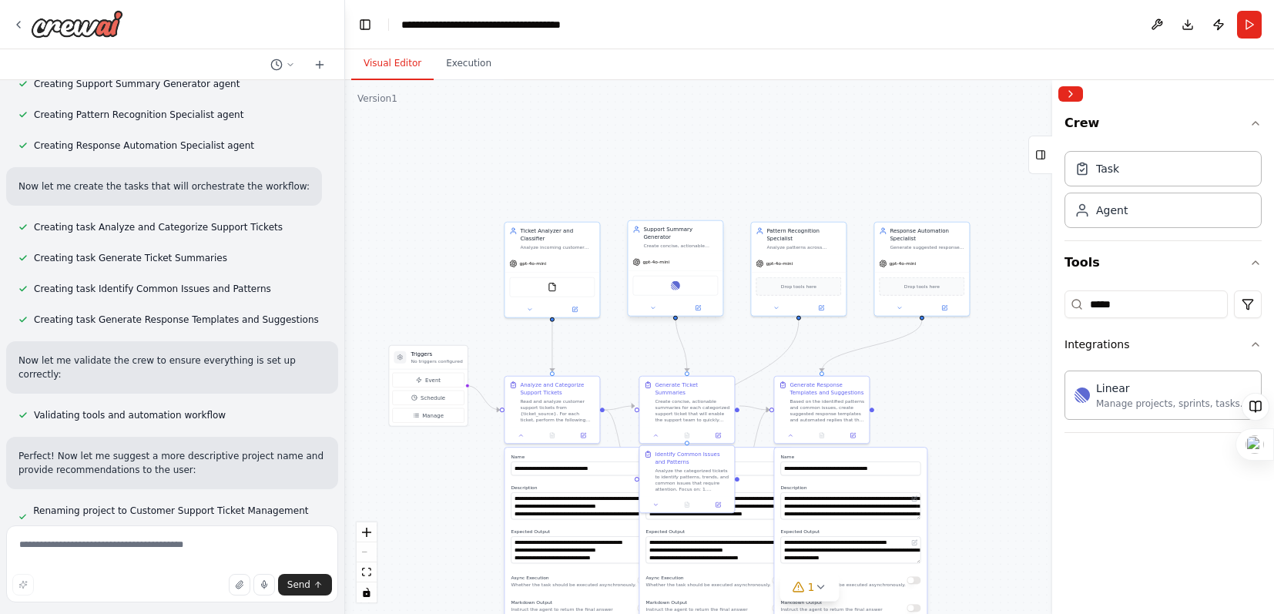
click at [687, 277] on div "Linear" at bounding box center [676, 286] width 86 height 20
click at [653, 304] on button at bounding box center [653, 308] width 44 height 9
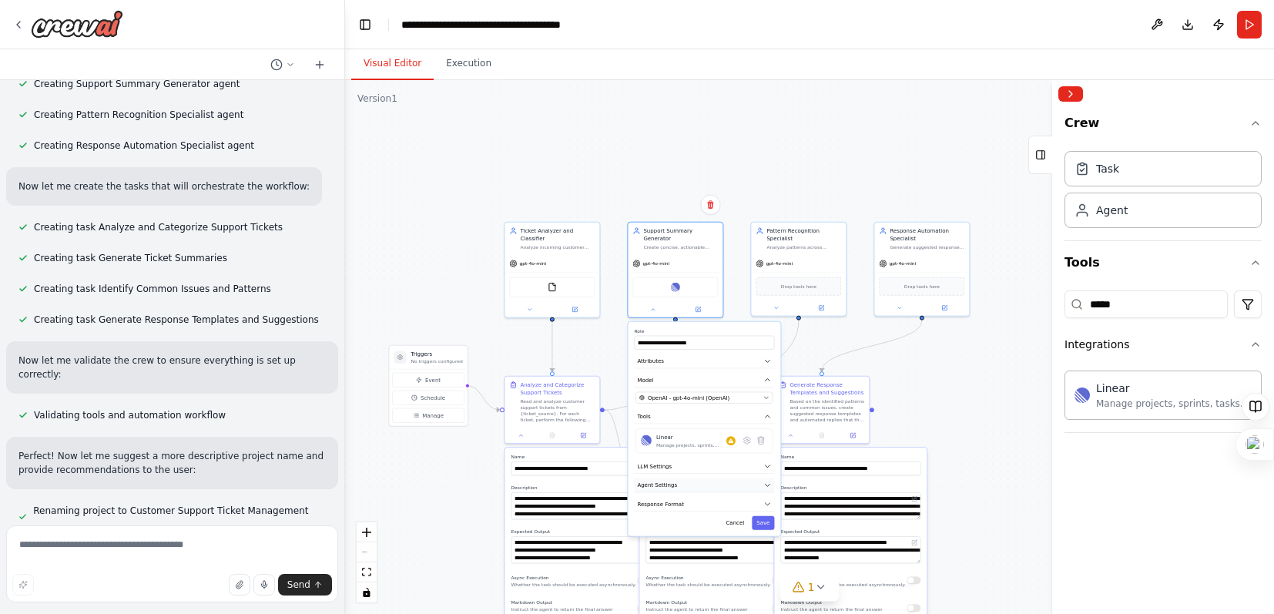
click at [675, 484] on button "Agent Settings" at bounding box center [704, 485] width 140 height 15
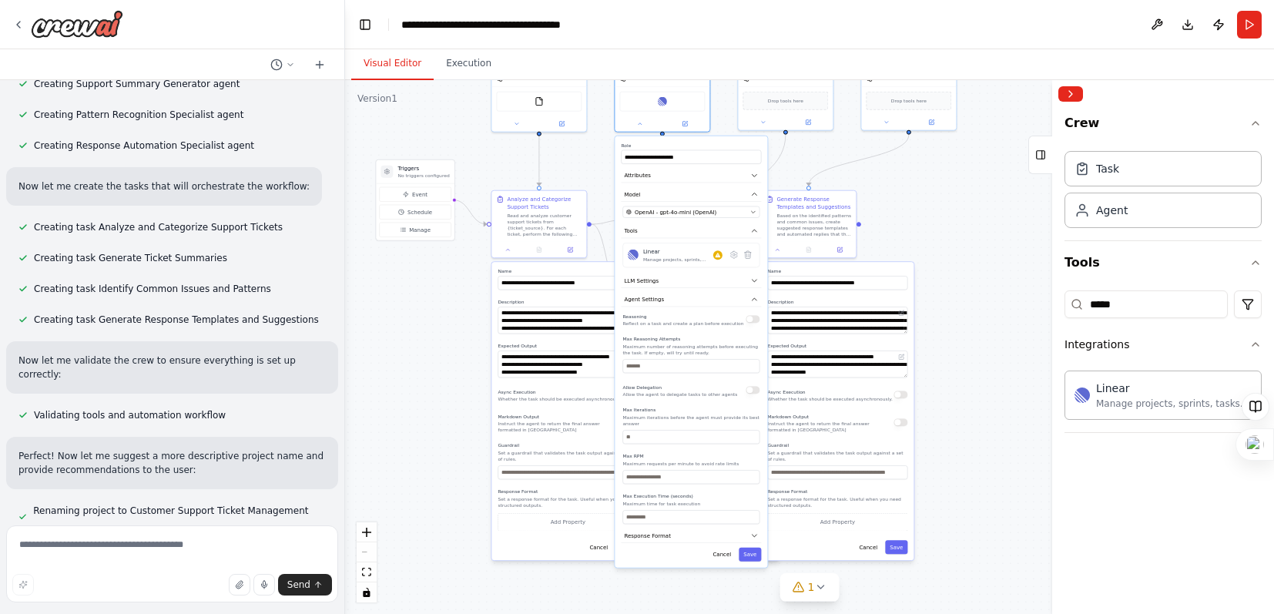
drag, startPoint x: 929, startPoint y: 424, endPoint x: 916, endPoint y: 238, distance: 186.1
click at [916, 238] on div ".deletable-edge-delete-btn { width: 20px; height: 20px; border: 0px solid #ffff…" at bounding box center [809, 347] width 929 height 534
click at [763, 529] on div "**********" at bounding box center [691, 351] width 153 height 431
click at [757, 532] on icon "button" at bounding box center [754, 536] width 8 height 8
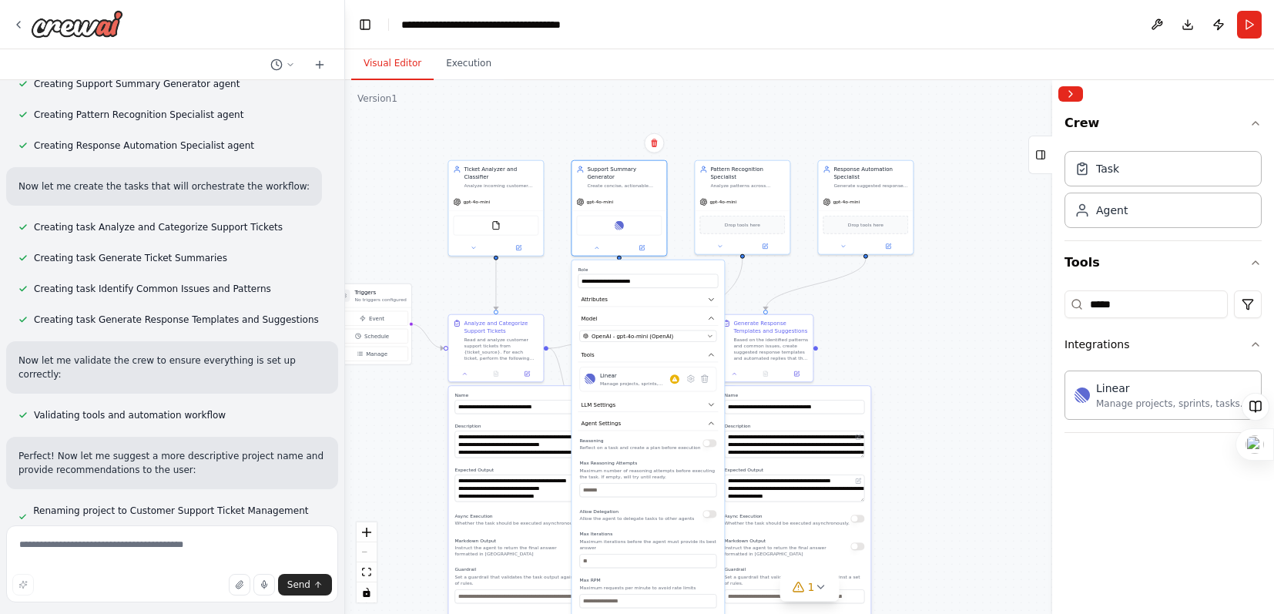
drag, startPoint x: 948, startPoint y: 204, endPoint x: 904, endPoint y: 328, distance: 131.3
click at [904, 328] on div ".deletable-edge-delete-btn { width: 20px; height: 20px; border: 0px solid #ffff…" at bounding box center [809, 347] width 929 height 534
click at [1102, 171] on div "Task" at bounding box center [1107, 167] width 23 height 15
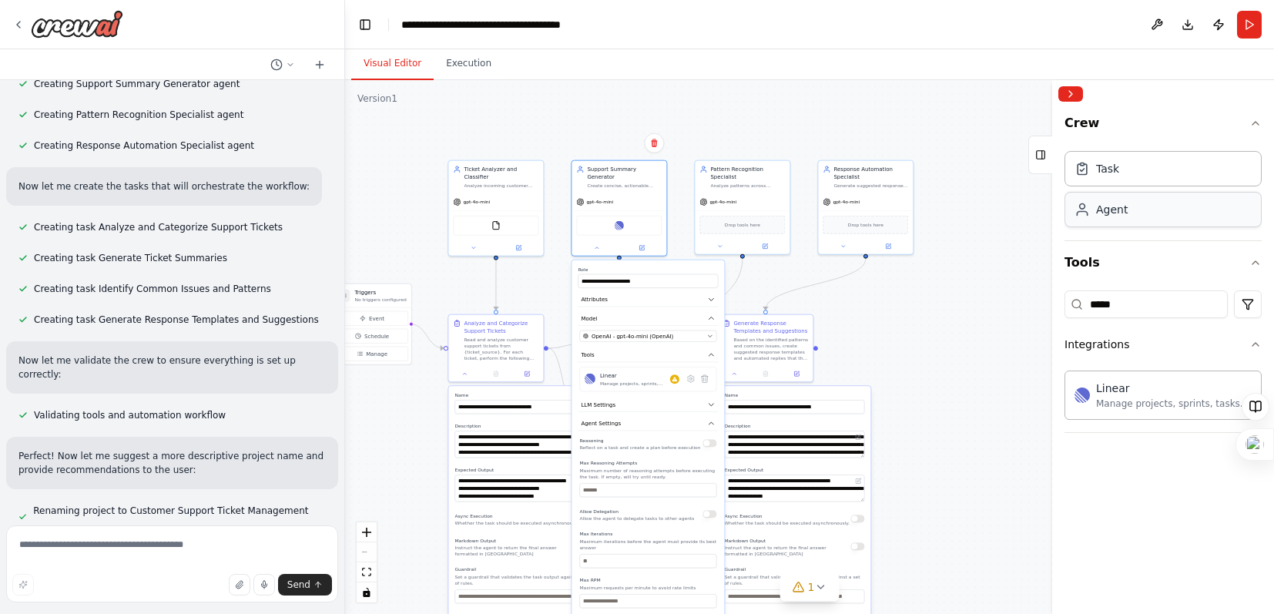
click at [1115, 217] on div "Agent" at bounding box center [1163, 209] width 197 height 35
click at [1105, 179] on div "Task" at bounding box center [1163, 167] width 197 height 35
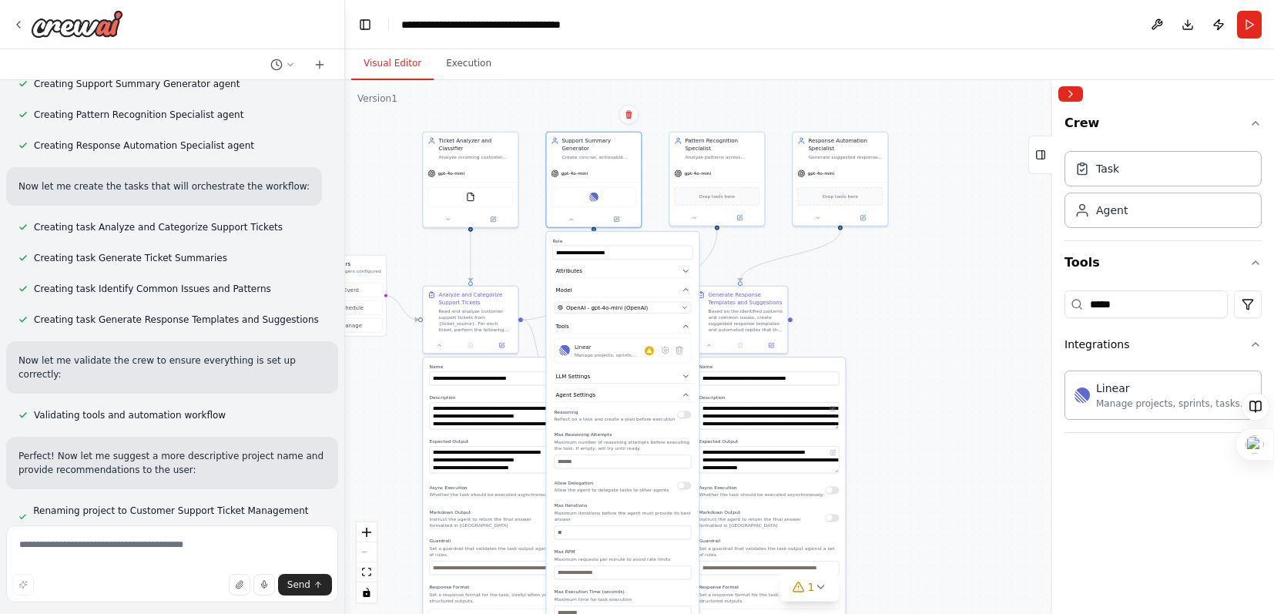
drag, startPoint x: 977, startPoint y: 326, endPoint x: 951, endPoint y: 297, distance: 38.2
click at [951, 297] on div ".deletable-edge-delete-btn { width: 20px; height: 20px; border: 0px solid #ffff…" at bounding box center [809, 347] width 929 height 534
click at [868, 290] on div ".deletable-edge-delete-btn { width: 20px; height: 20px; border: 0px solid #ffff…" at bounding box center [809, 347] width 929 height 534
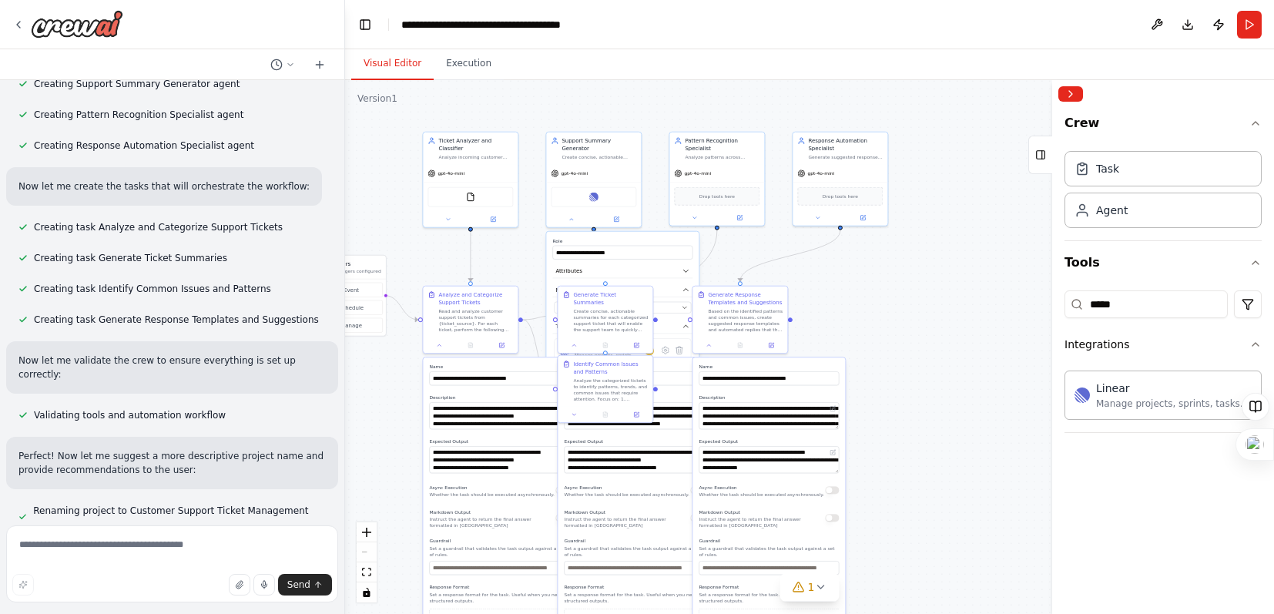
click at [873, 287] on div ".deletable-edge-delete-btn { width: 20px; height: 20px; border: 0px solid #ffff…" at bounding box center [809, 347] width 929 height 534
click at [908, 308] on div ".deletable-edge-delete-btn { width: 20px; height: 20px; border: 0px solid #ffff…" at bounding box center [809, 347] width 929 height 534
click at [693, 222] on div at bounding box center [716, 216] width 95 height 15
click at [695, 217] on icon at bounding box center [695, 216] width 6 height 6
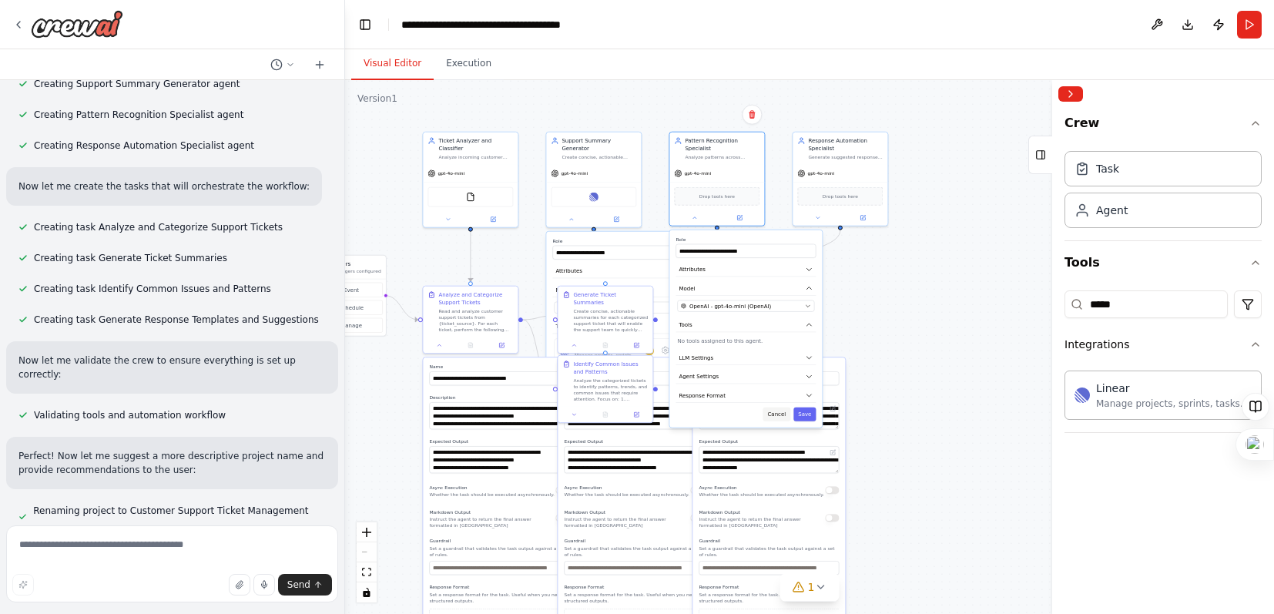
click at [780, 415] on button "Cancel" at bounding box center [777, 415] width 28 height 14
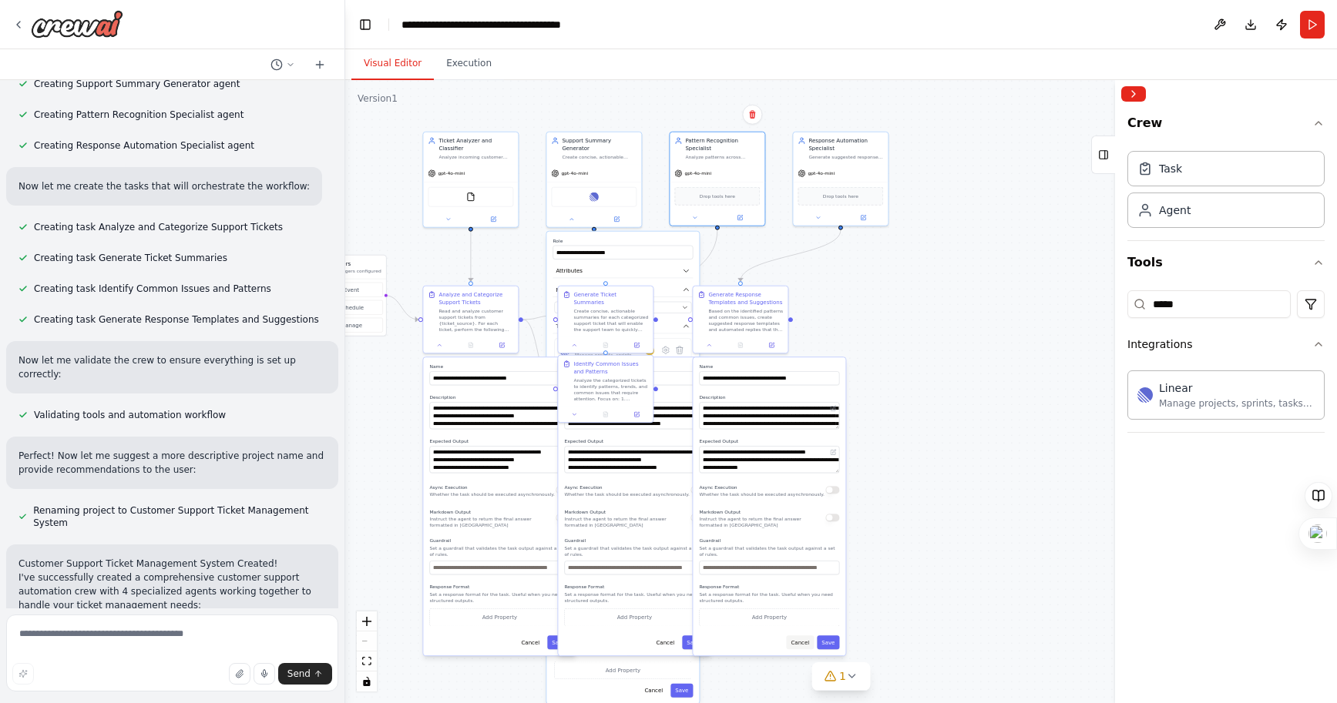
click at [797, 613] on button "Cancel" at bounding box center [800, 643] width 28 height 14
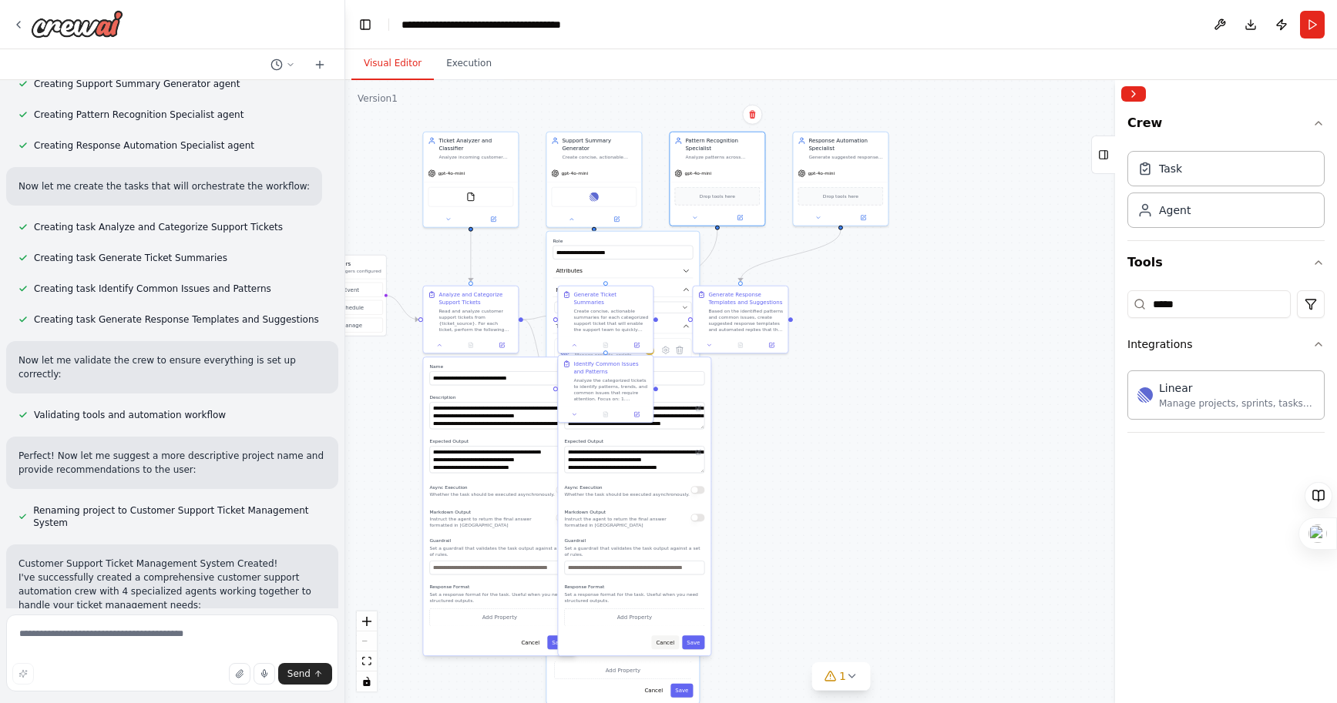
click at [671, 613] on button "Cancel" at bounding box center [665, 643] width 28 height 14
click at [666, 613] on button "Cancel" at bounding box center [669, 643] width 28 height 14
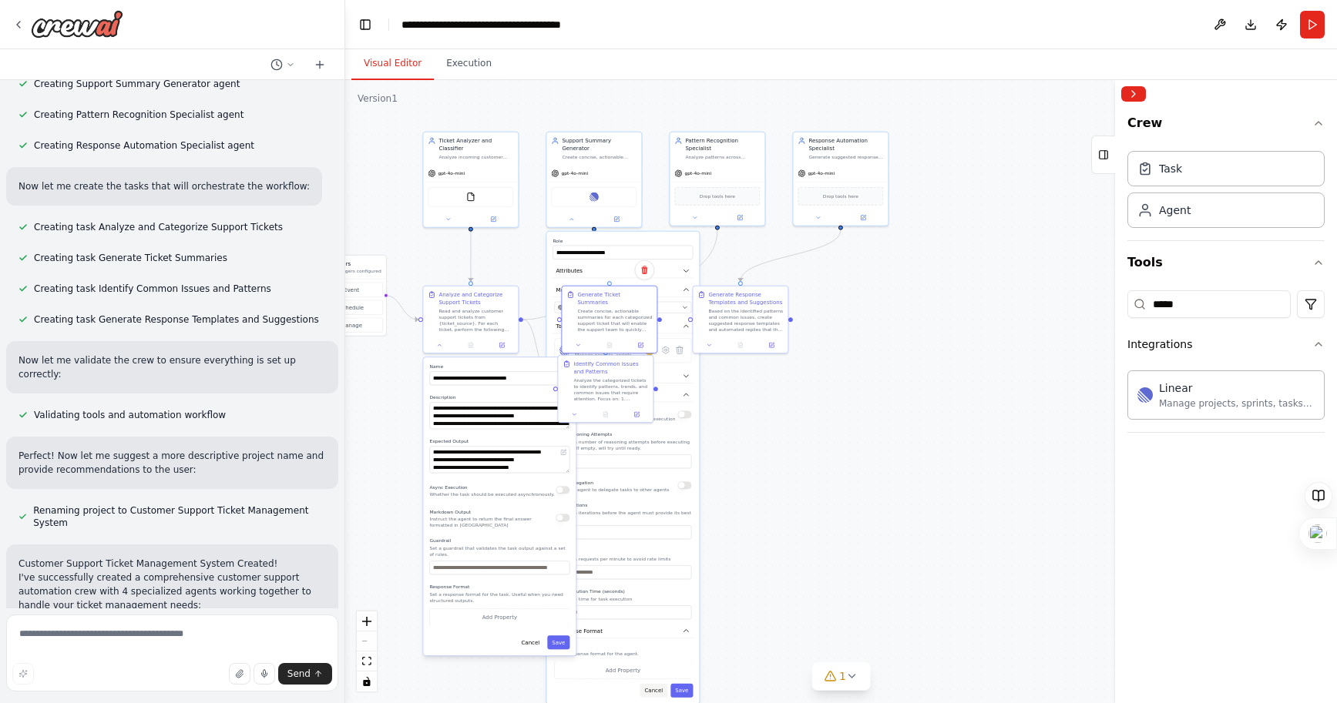
click at [656, 613] on button "Cancel" at bounding box center [653, 691] width 28 height 14
click at [533, 613] on button "Cancel" at bounding box center [530, 643] width 28 height 14
